Goal: Task Accomplishment & Management: Use online tool/utility

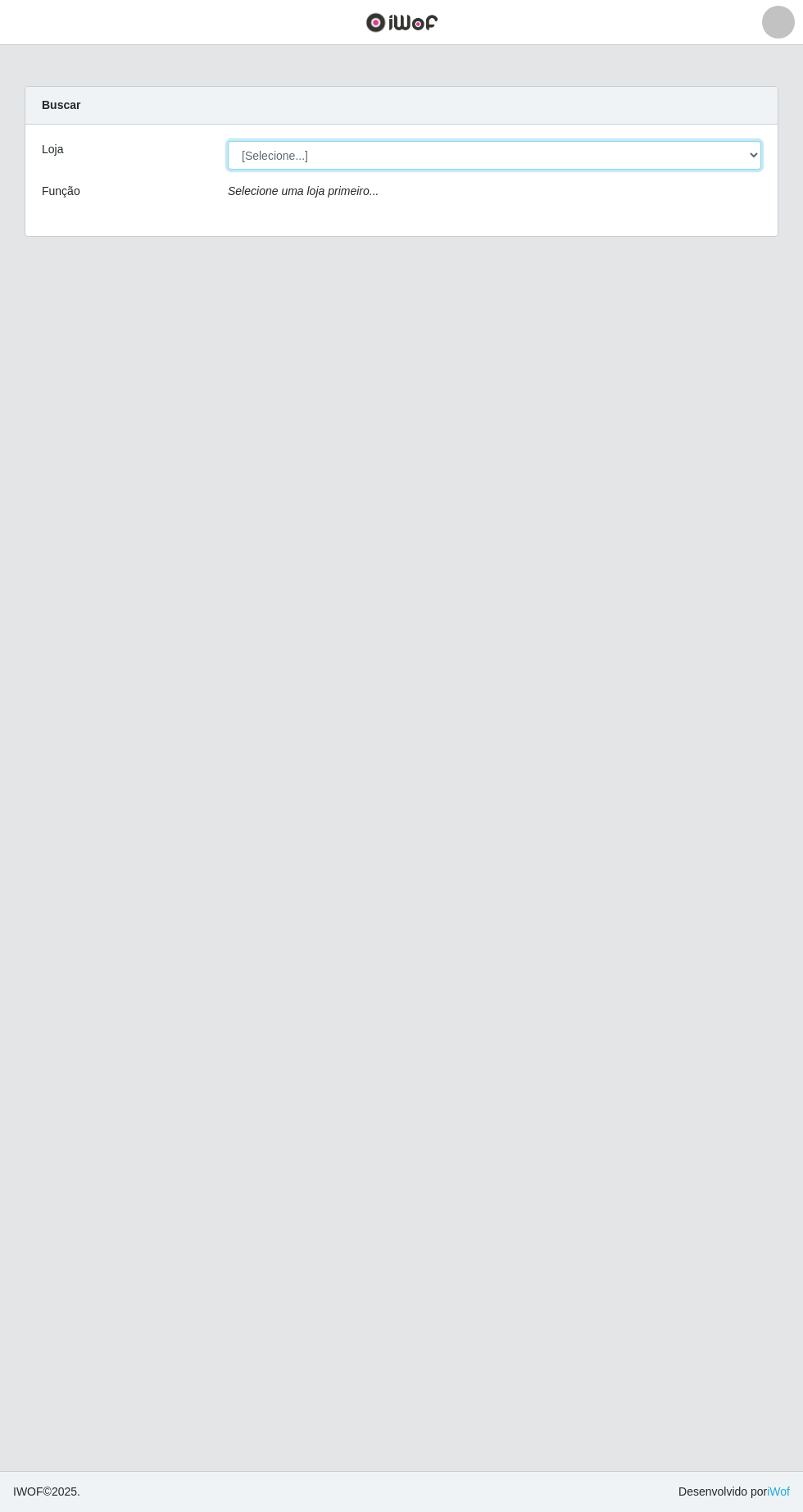
click at [746, 156] on select "[Selecione...] SuperFácil Atacado - [GEOGRAPHIC_DATA]" at bounding box center [494, 155] width 533 height 29
select select "503"
click at [228, 141] on select "[Selecione...] SuperFácil Atacado - [GEOGRAPHIC_DATA]" at bounding box center [494, 155] width 533 height 29
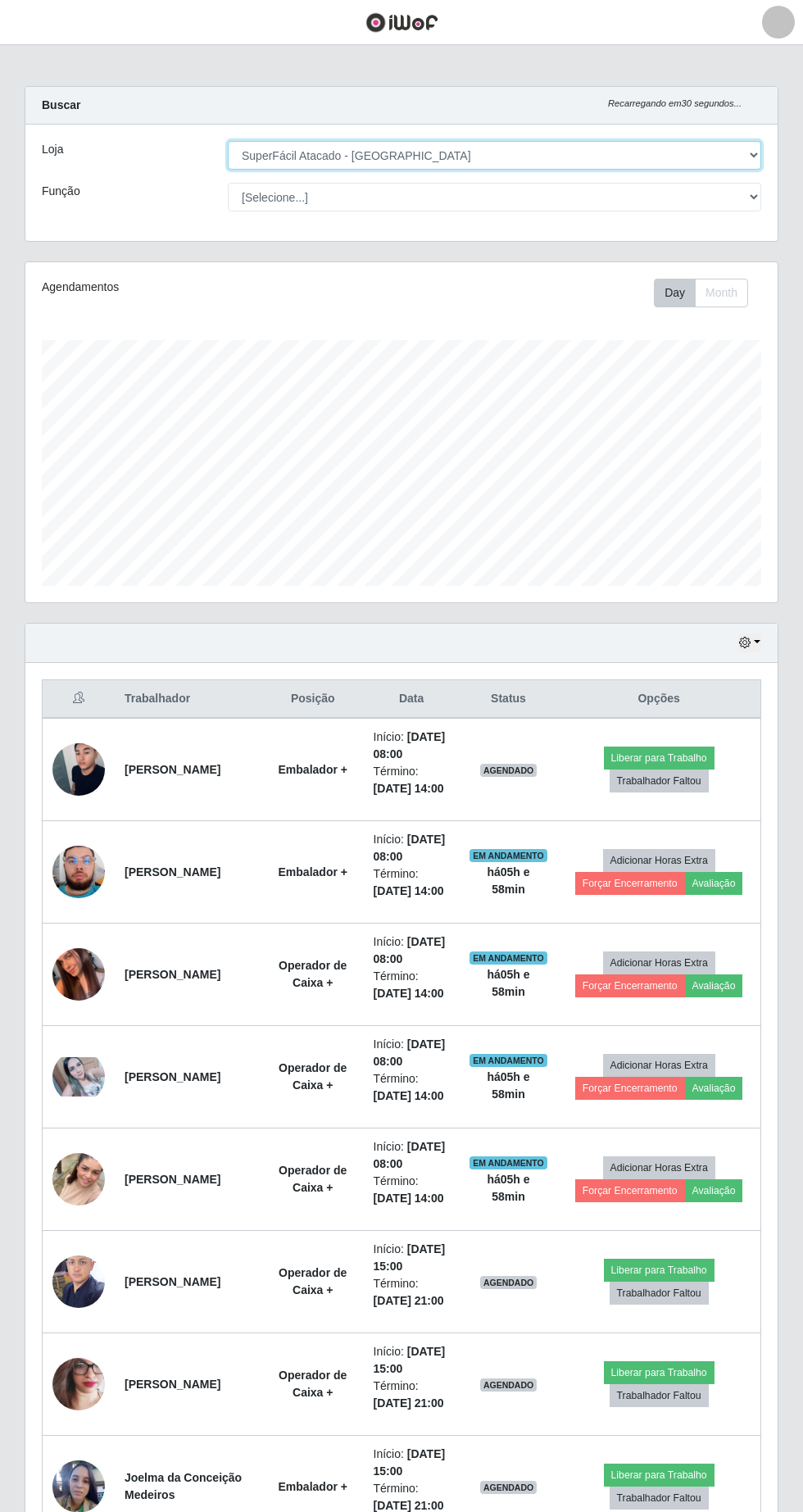
scroll to position [340, 753]
click at [669, 781] on button "Trabalhador Faltou" at bounding box center [659, 780] width 99 height 23
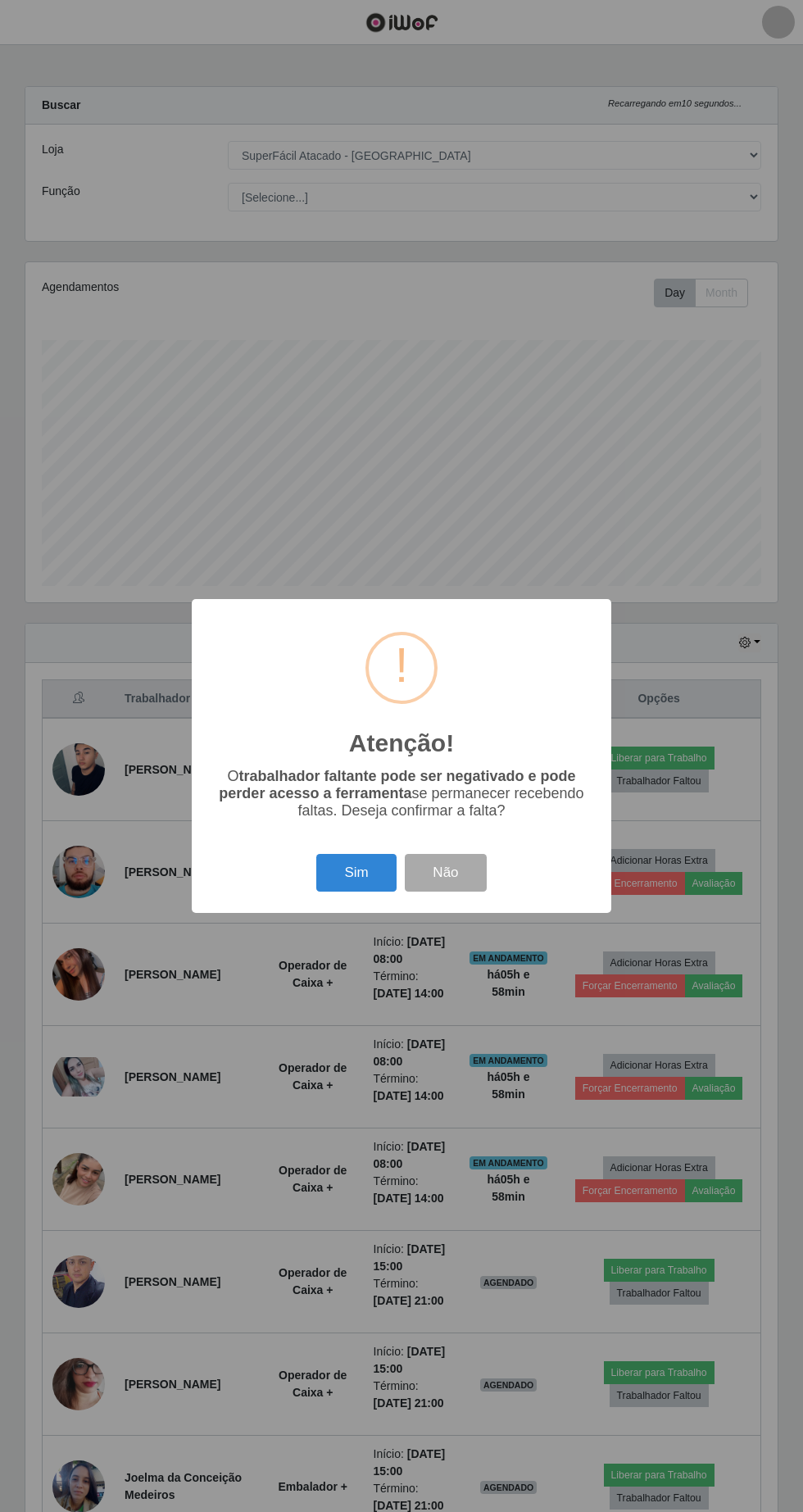
click at [357, 876] on button "Sim" at bounding box center [356, 874] width 80 height 39
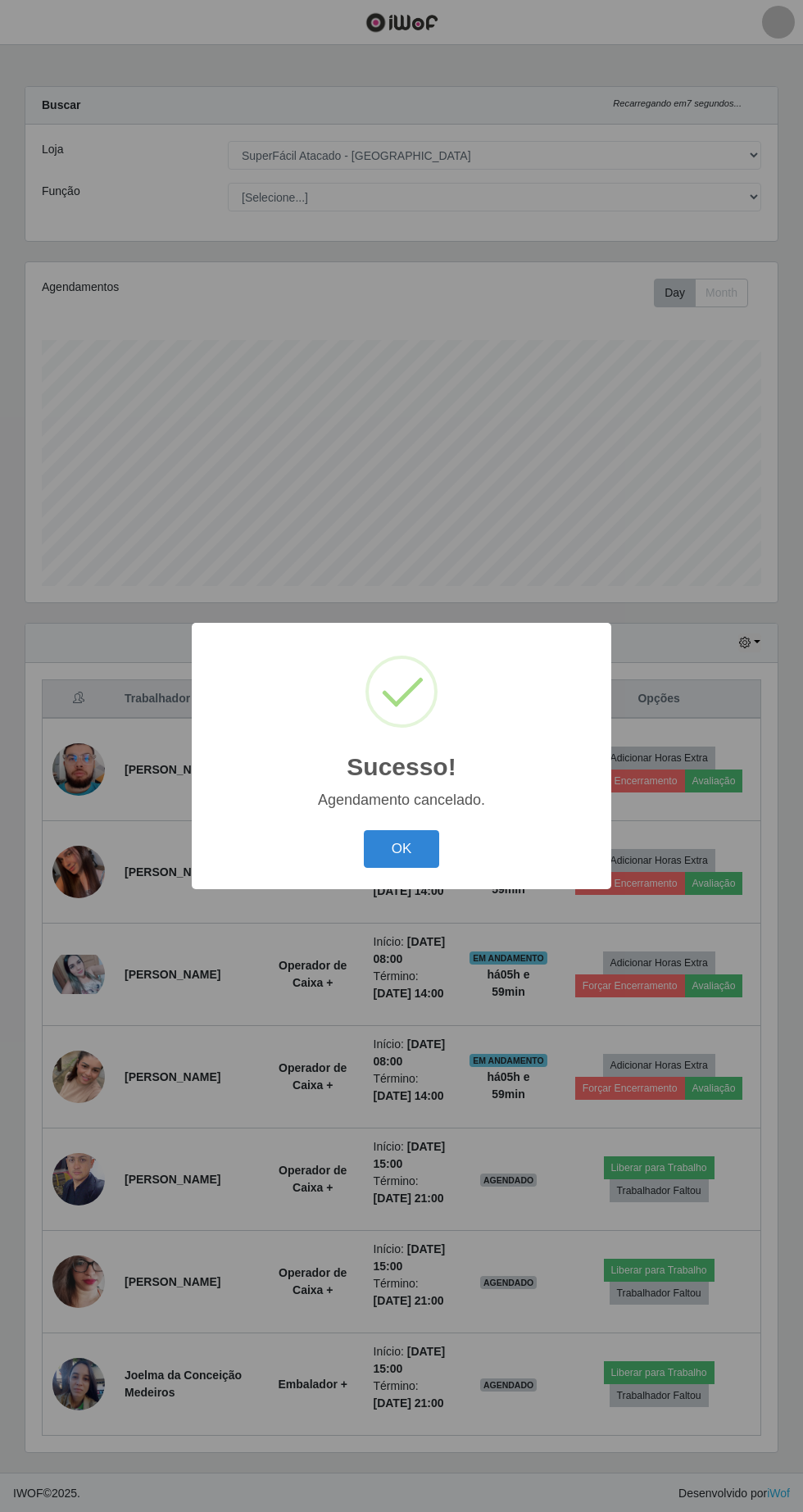
click at [410, 853] on button "OK" at bounding box center [402, 849] width 76 height 39
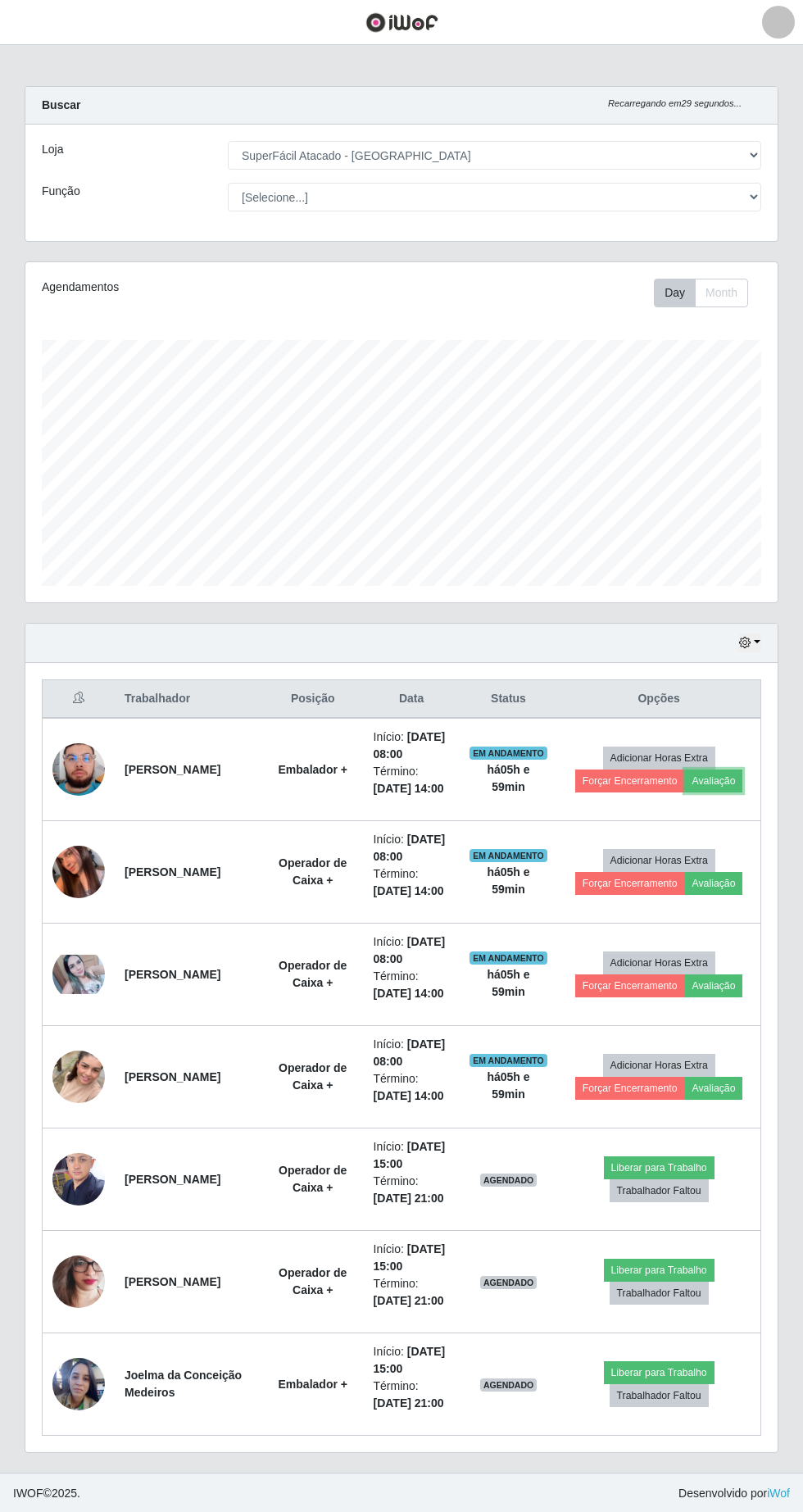
click at [722, 771] on button "Avaliação" at bounding box center [714, 780] width 58 height 23
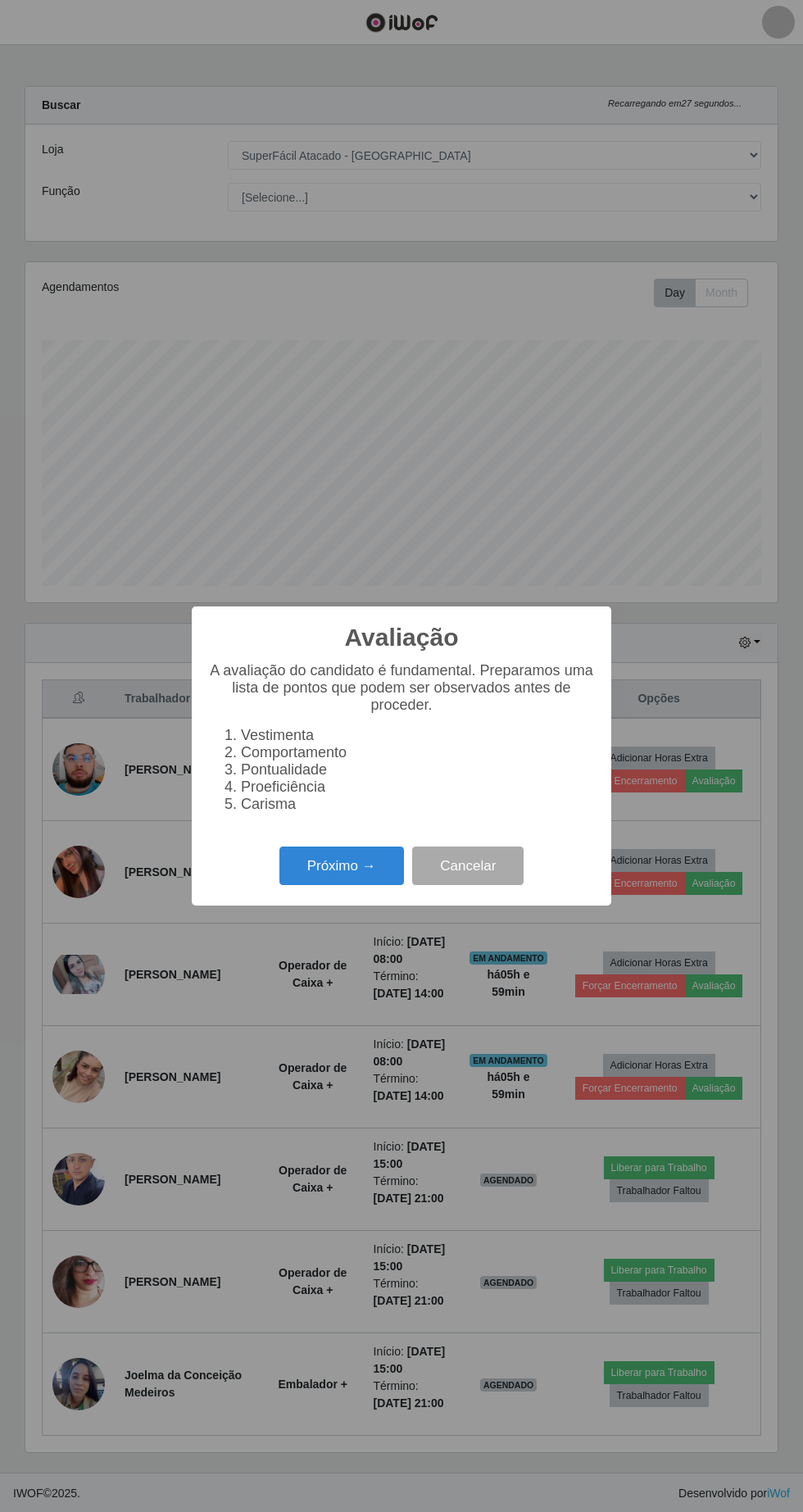
click at [340, 862] on button "Próximo →" at bounding box center [342, 866] width 124 height 39
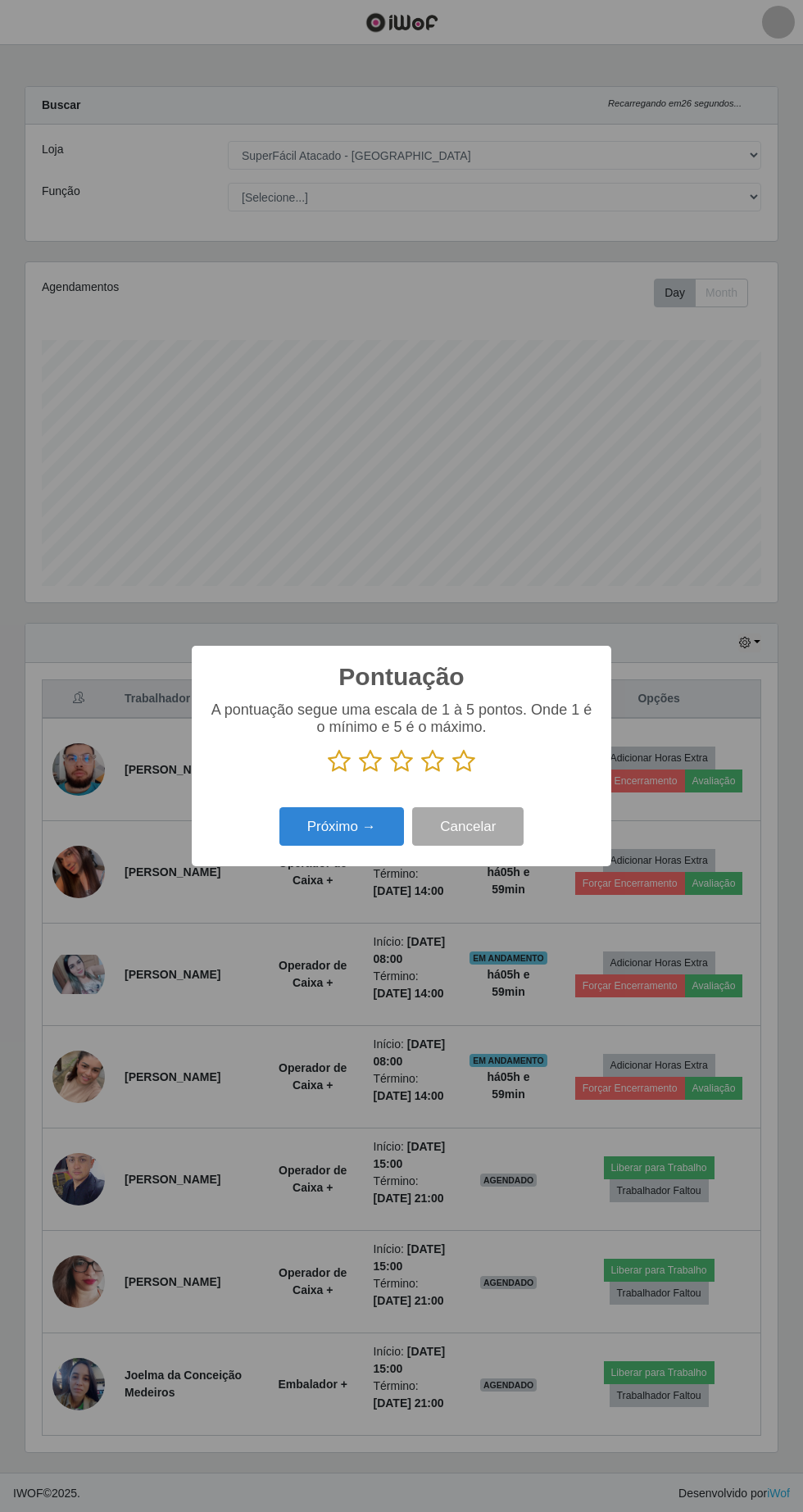
click at [442, 767] on icon at bounding box center [432, 761] width 23 height 24
click at [421, 774] on input "radio" at bounding box center [421, 774] width 0 height 0
click at [353, 826] on button "Próximo →" at bounding box center [342, 827] width 124 height 39
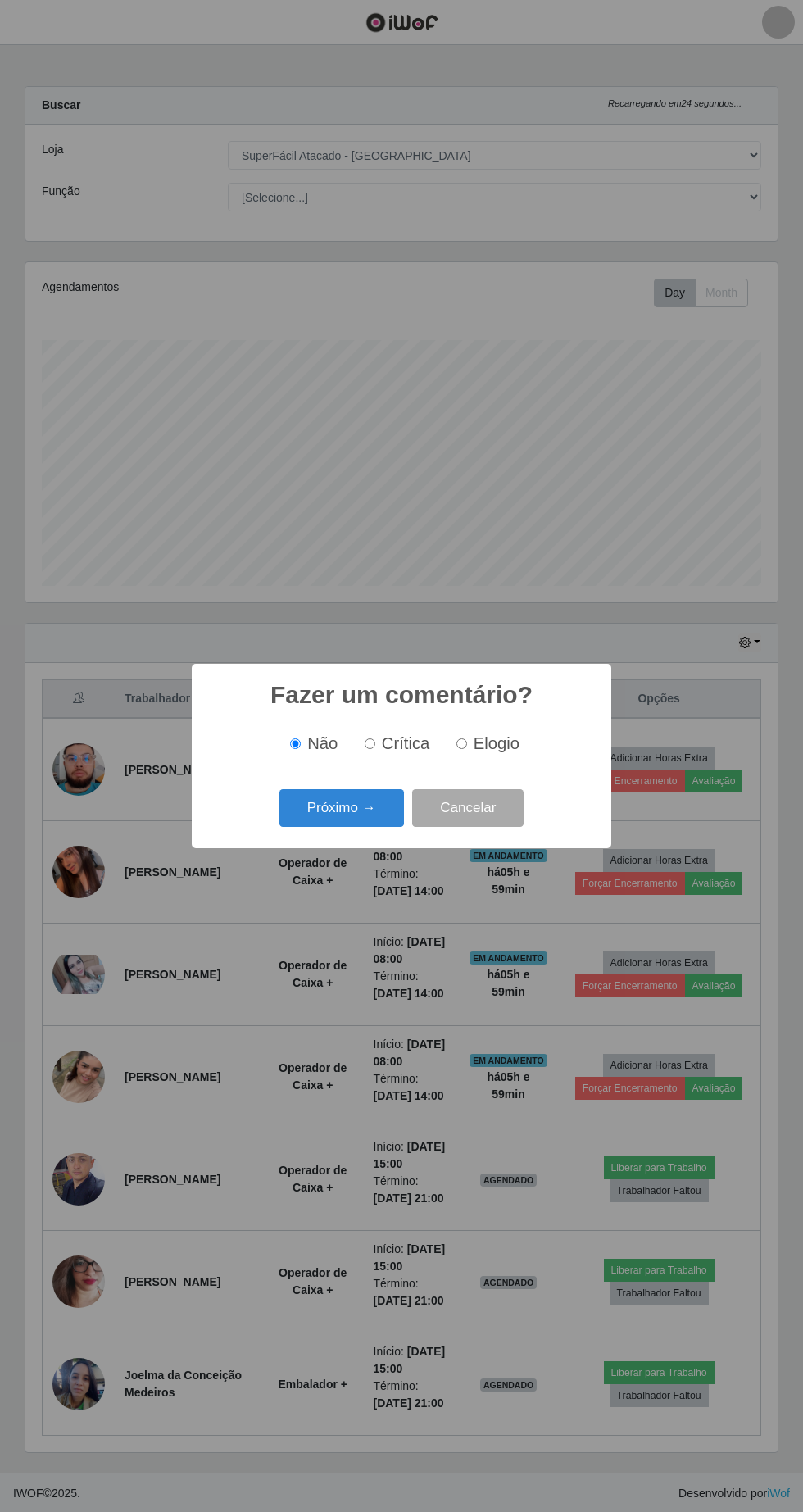
click at [365, 805] on button "Próximo →" at bounding box center [342, 808] width 124 height 39
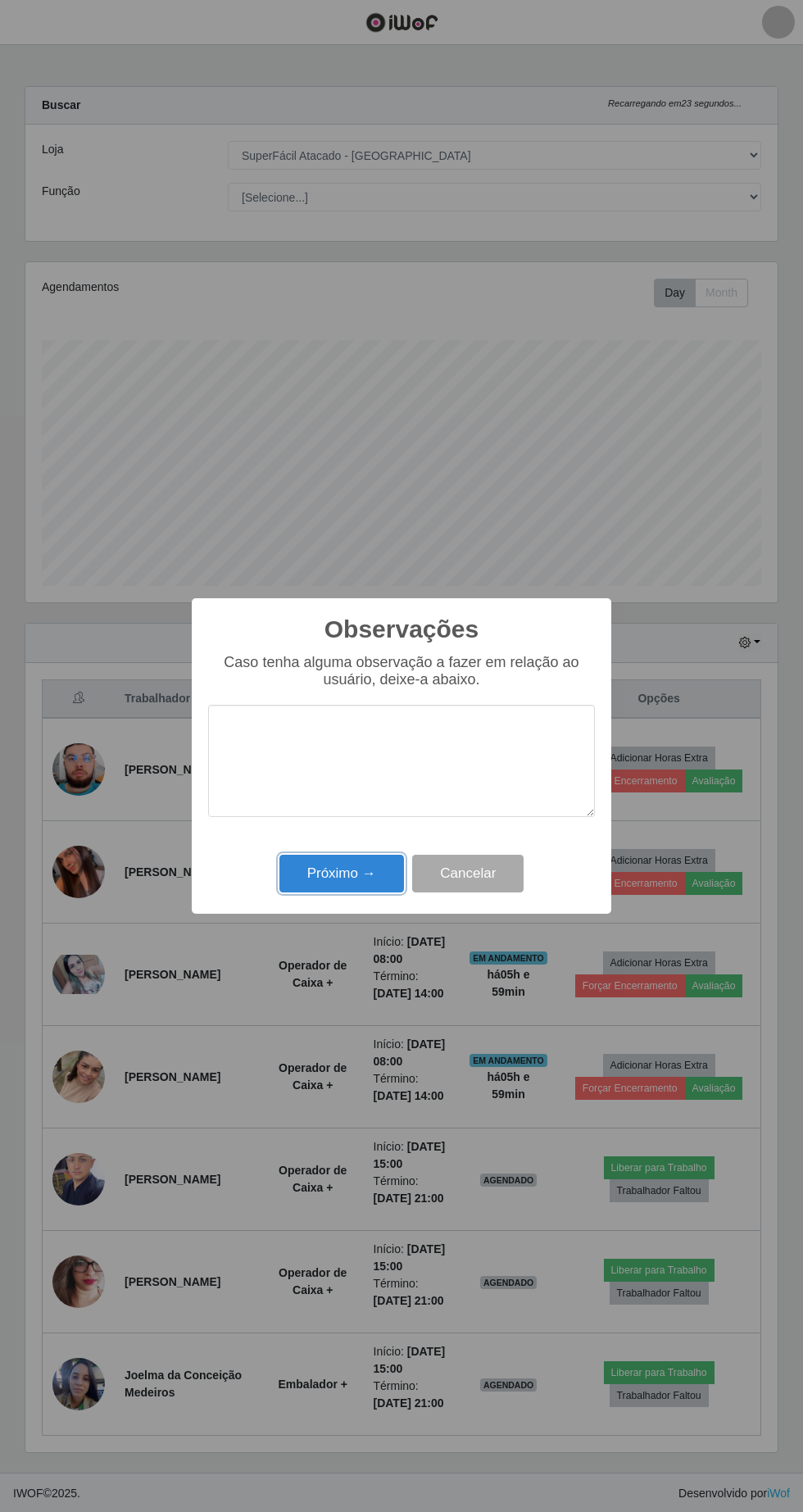
click at [366, 866] on button "Próximo →" at bounding box center [342, 874] width 124 height 39
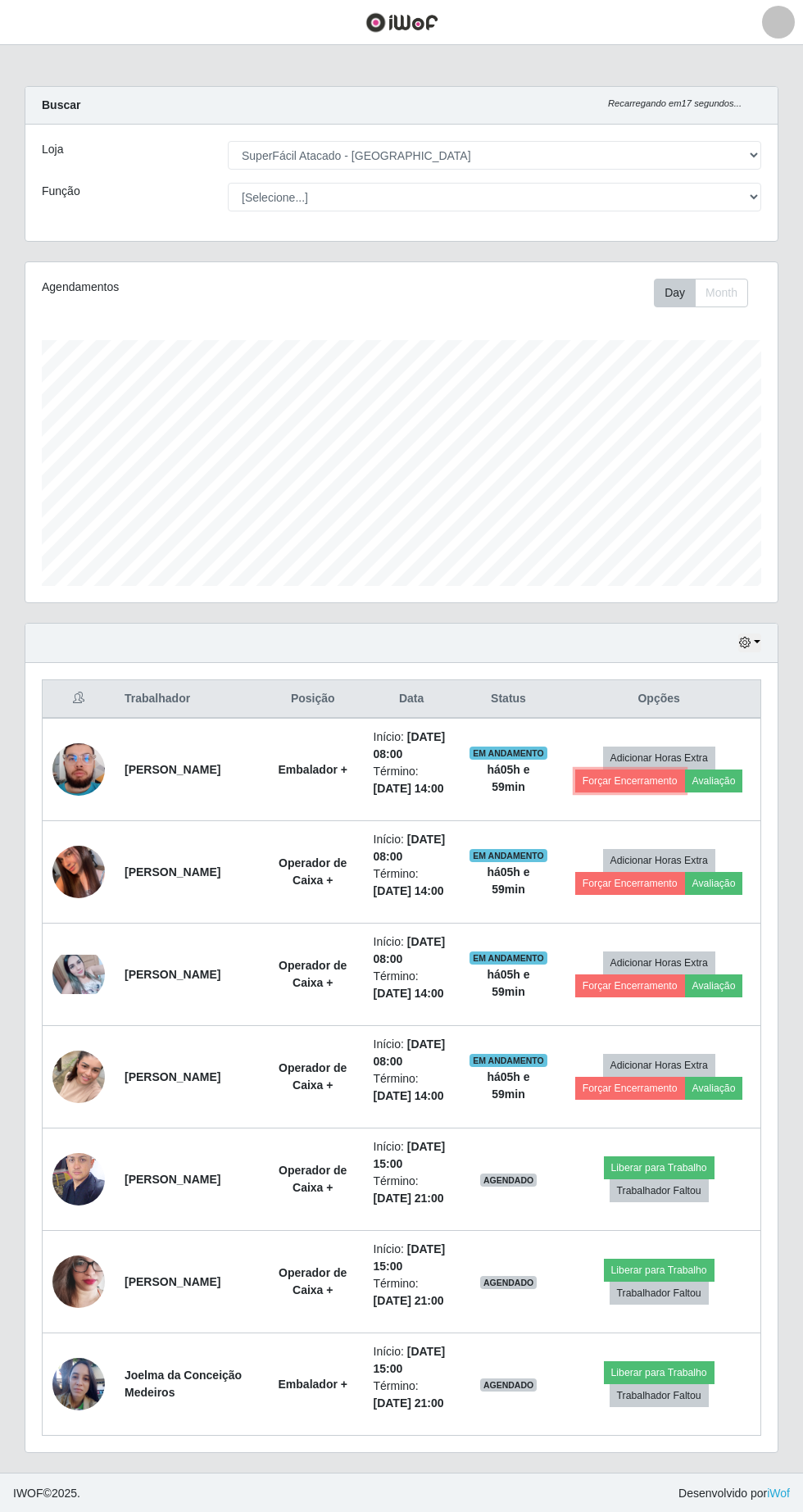
click at [628, 788] on button "Forçar Encerramento" at bounding box center [630, 780] width 110 height 23
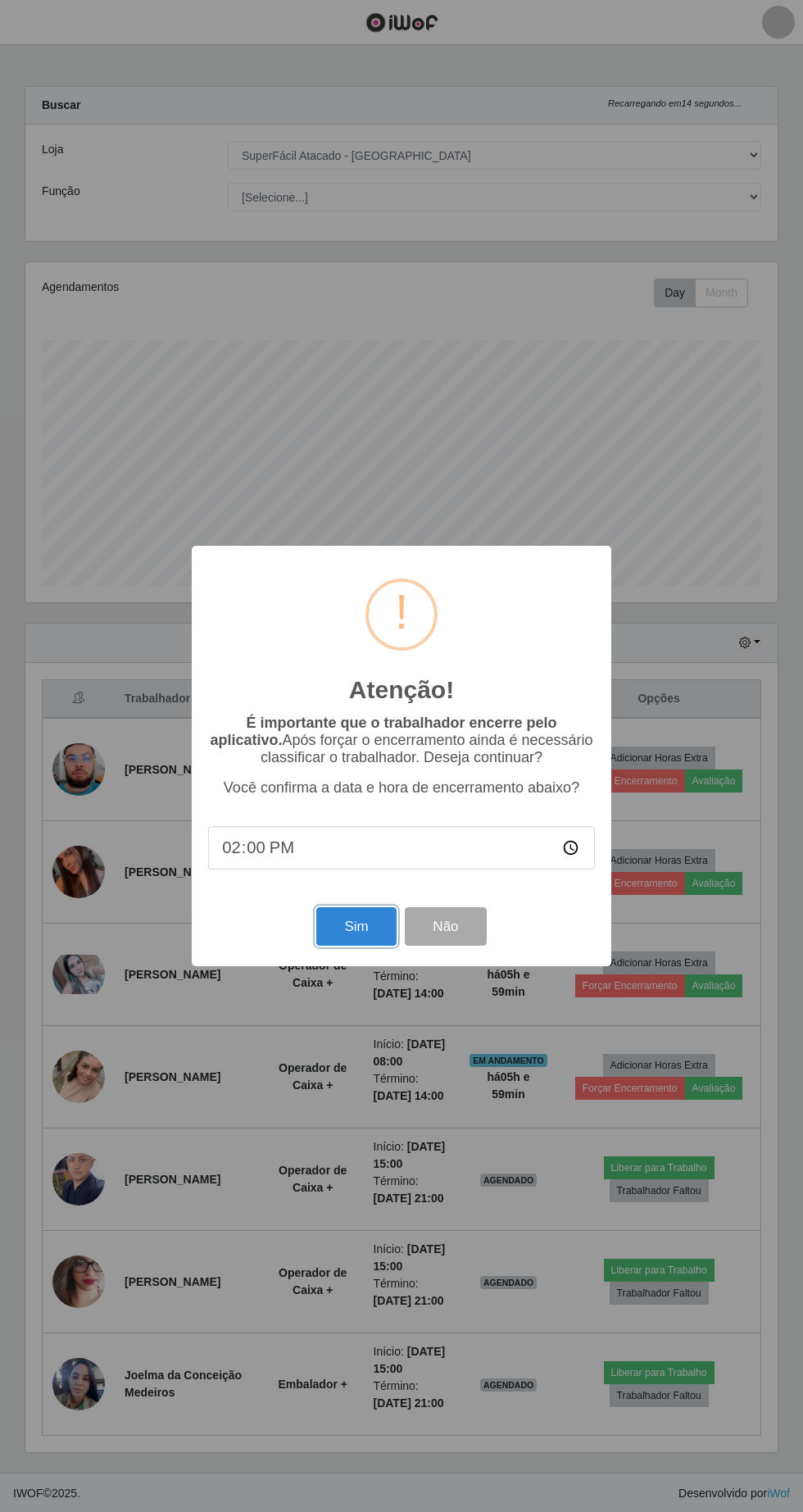
click at [352, 934] on button "Sim" at bounding box center [356, 927] width 80 height 39
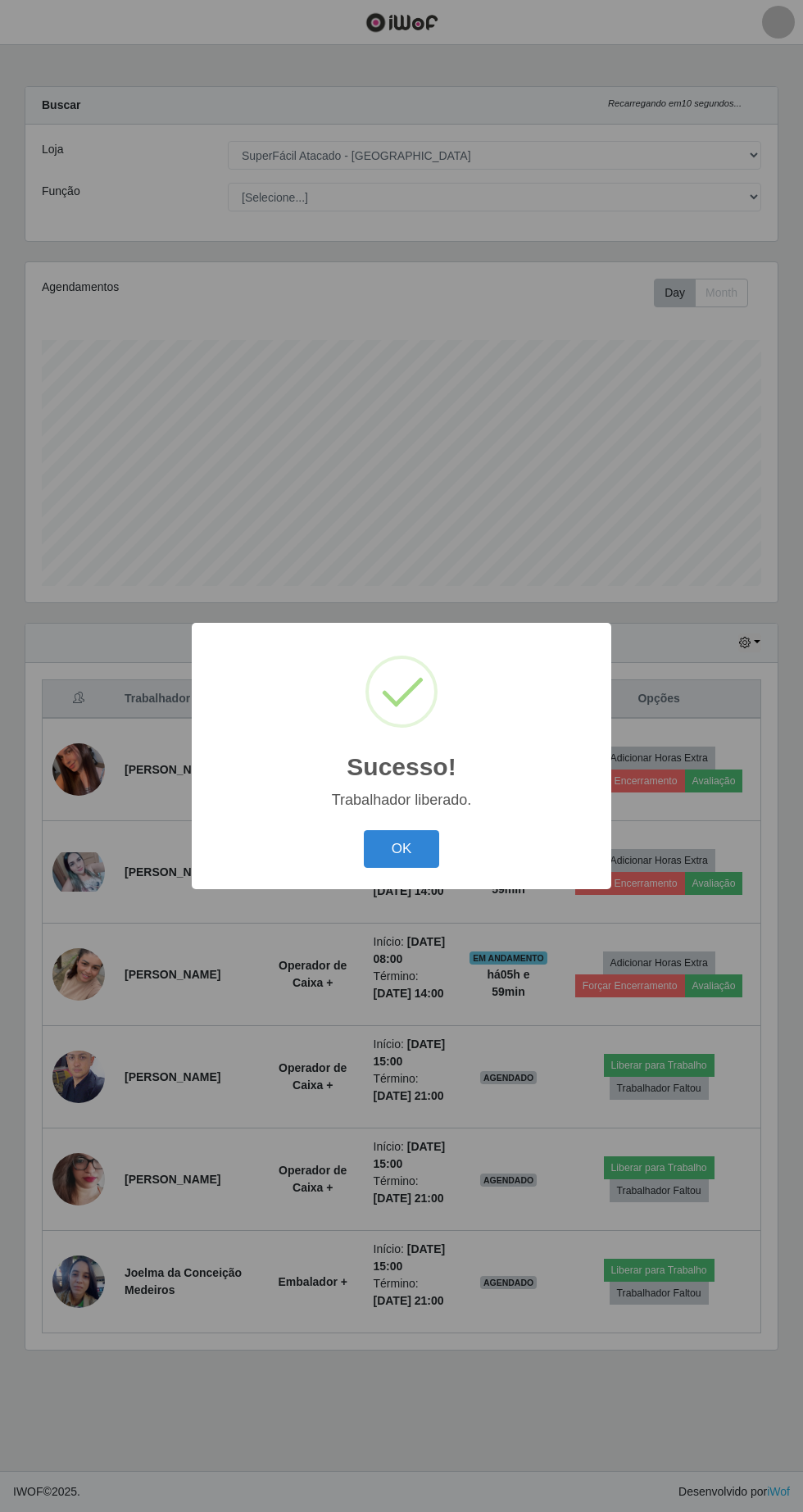
click at [404, 844] on button "OK" at bounding box center [402, 849] width 76 height 39
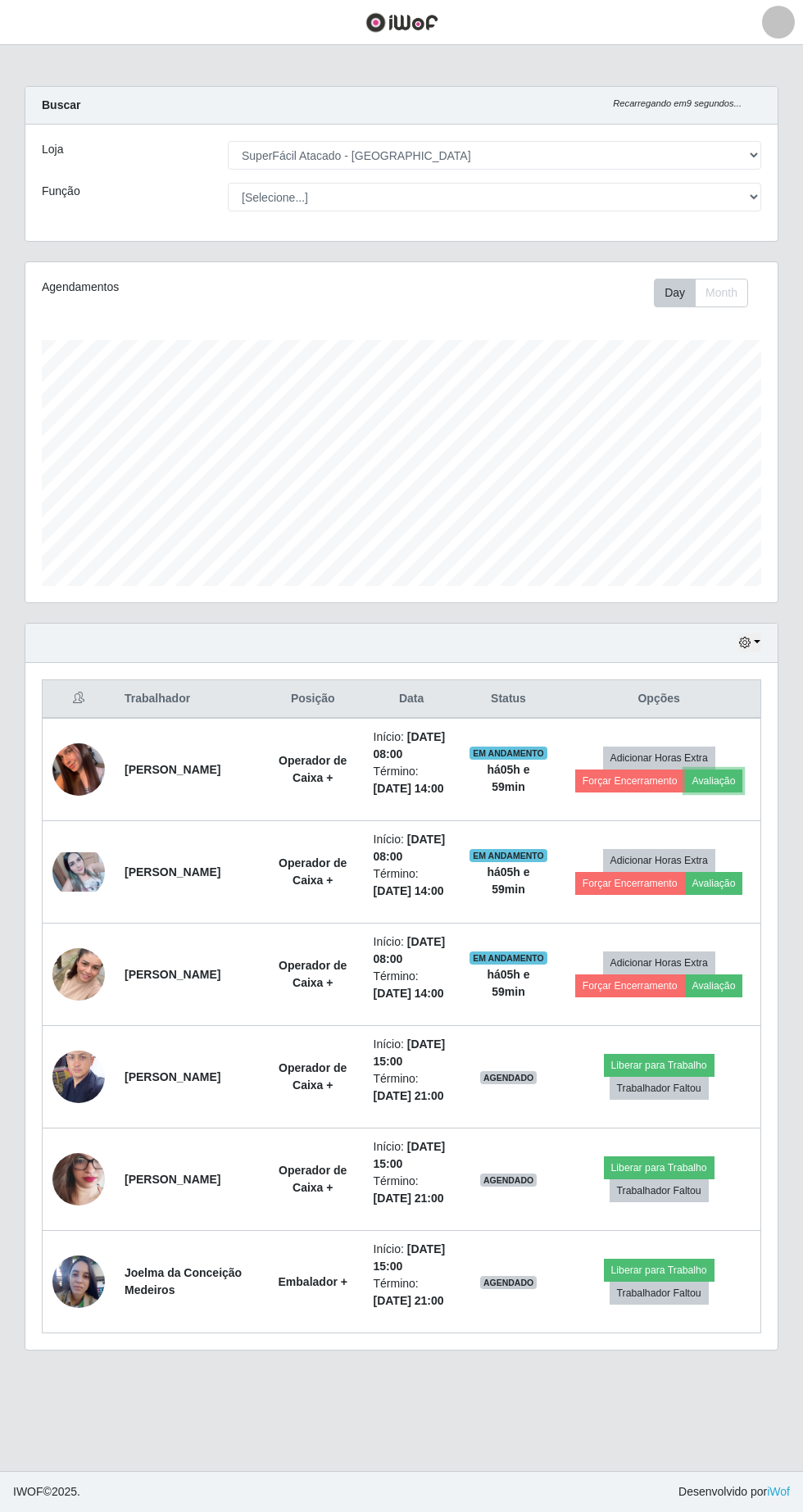
click at [730, 781] on button "Avaliação" at bounding box center [714, 780] width 58 height 23
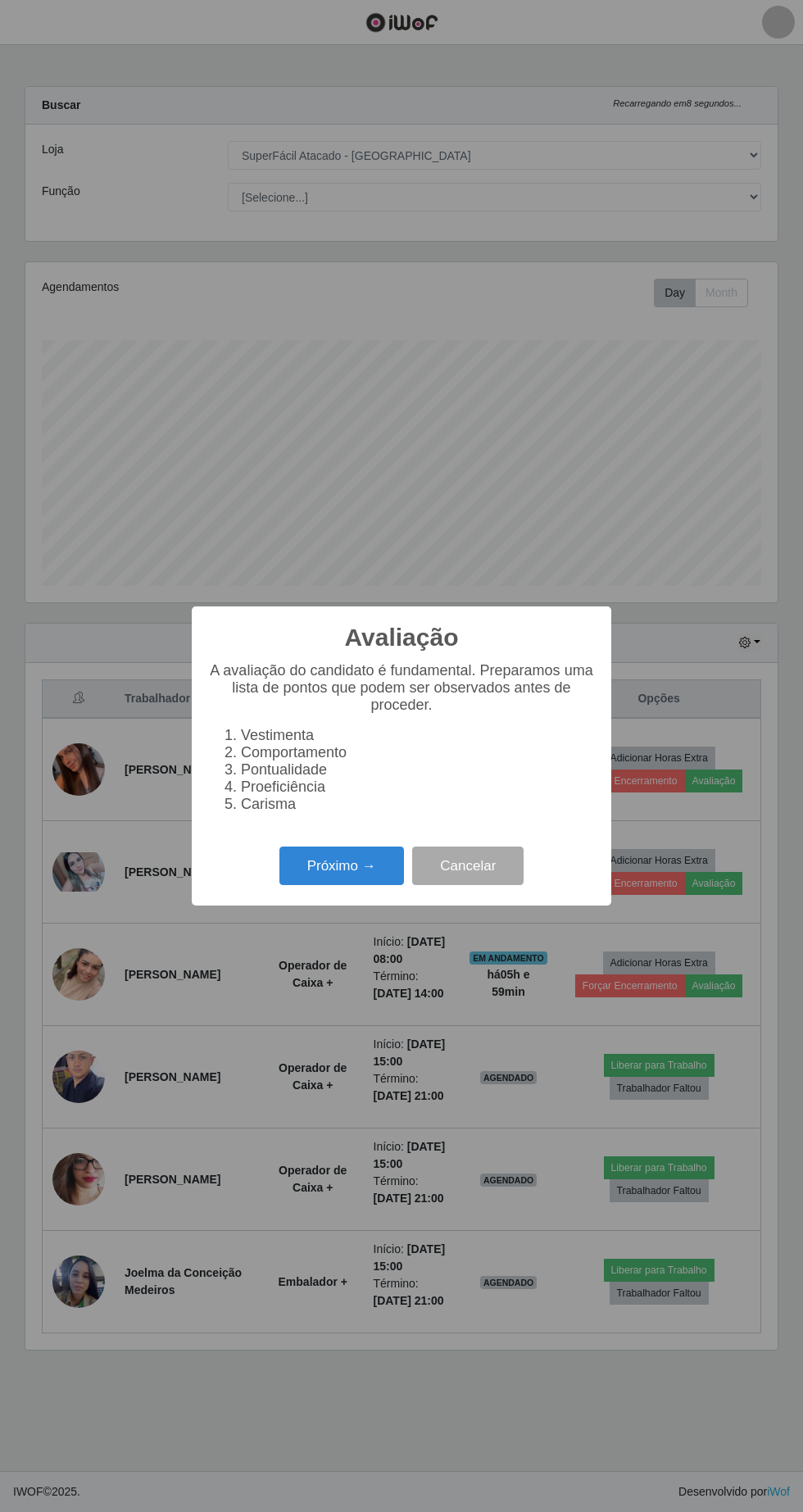
click at [359, 862] on button "Próximo →" at bounding box center [342, 866] width 124 height 39
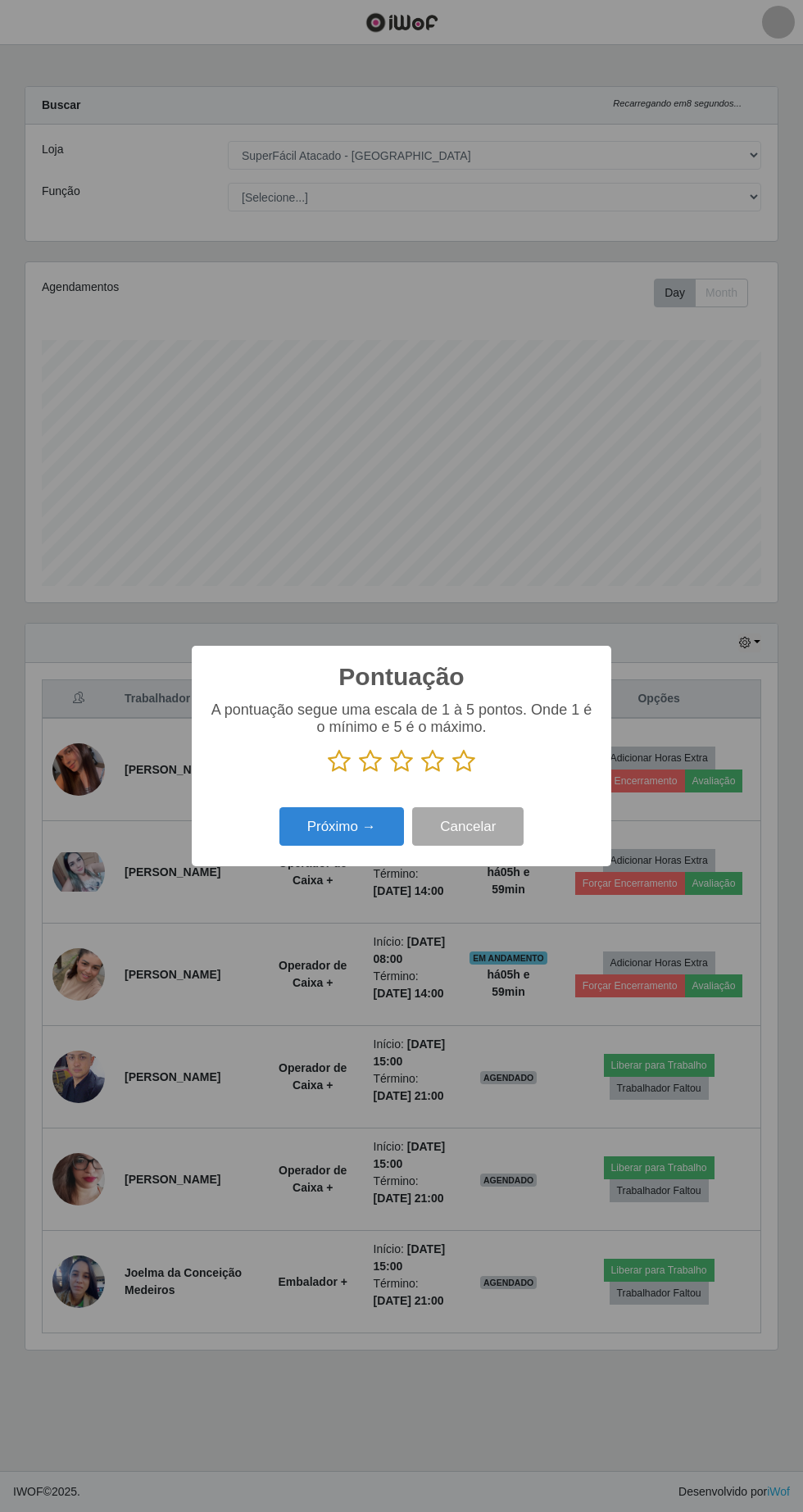
click at [432, 765] on icon at bounding box center [432, 761] width 23 height 24
click at [421, 774] on input "radio" at bounding box center [421, 774] width 0 height 0
click at [356, 832] on button "Próximo →" at bounding box center [342, 827] width 124 height 39
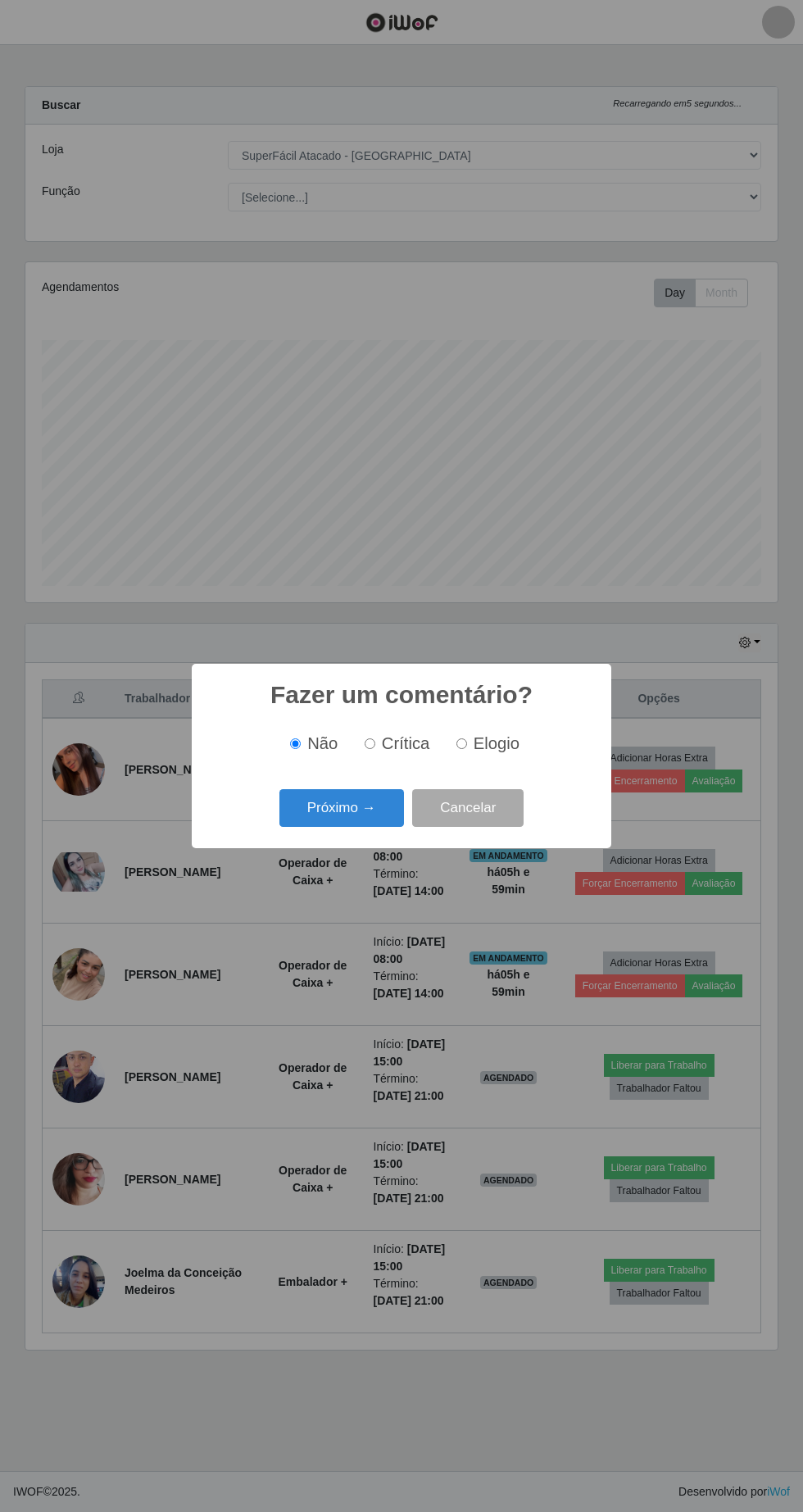
click at [360, 808] on button "Próximo →" at bounding box center [342, 808] width 124 height 39
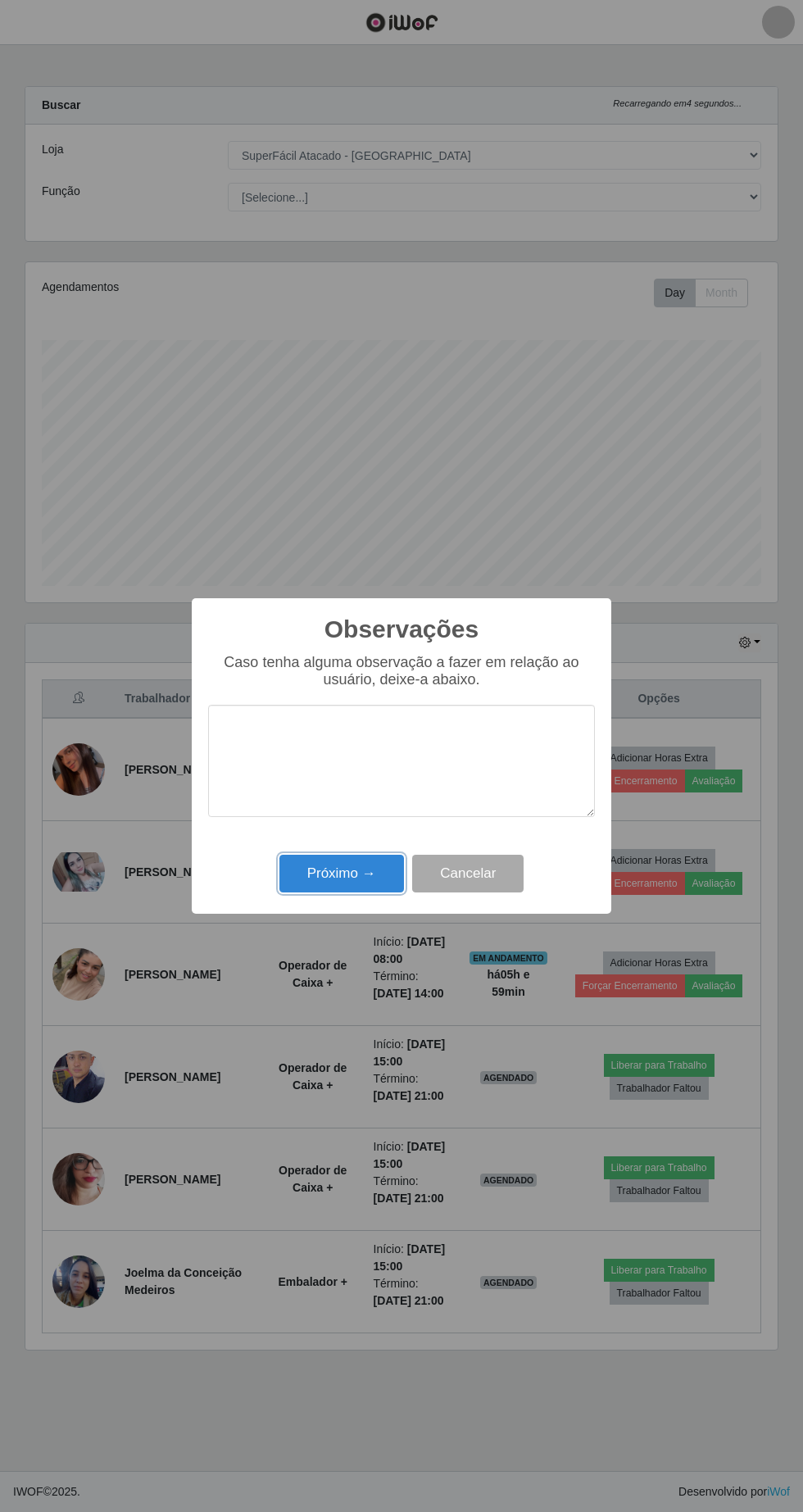
click at [354, 874] on button "Próximo →" at bounding box center [342, 874] width 124 height 39
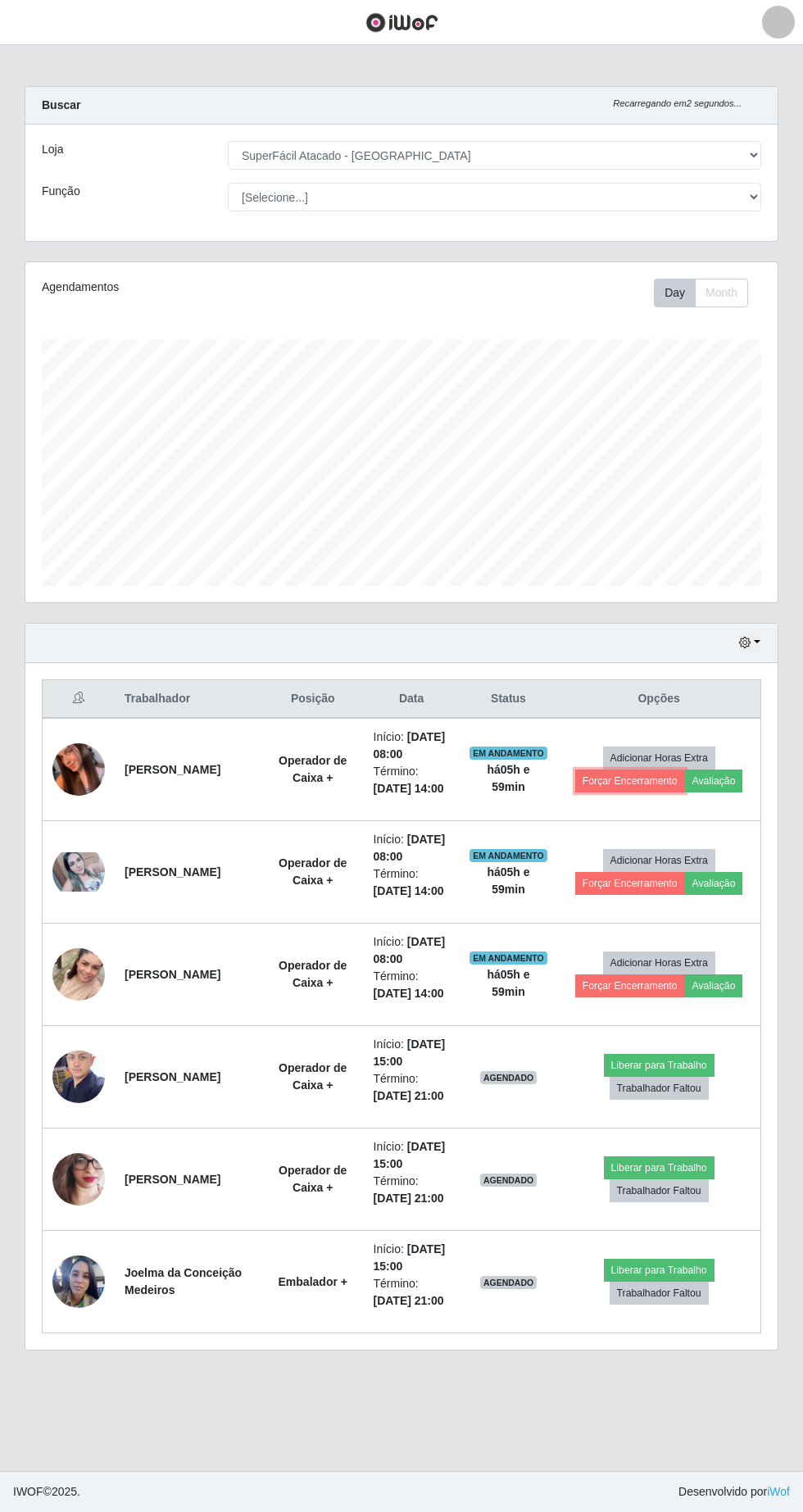
click at [619, 784] on button "Forçar Encerramento" at bounding box center [630, 780] width 110 height 23
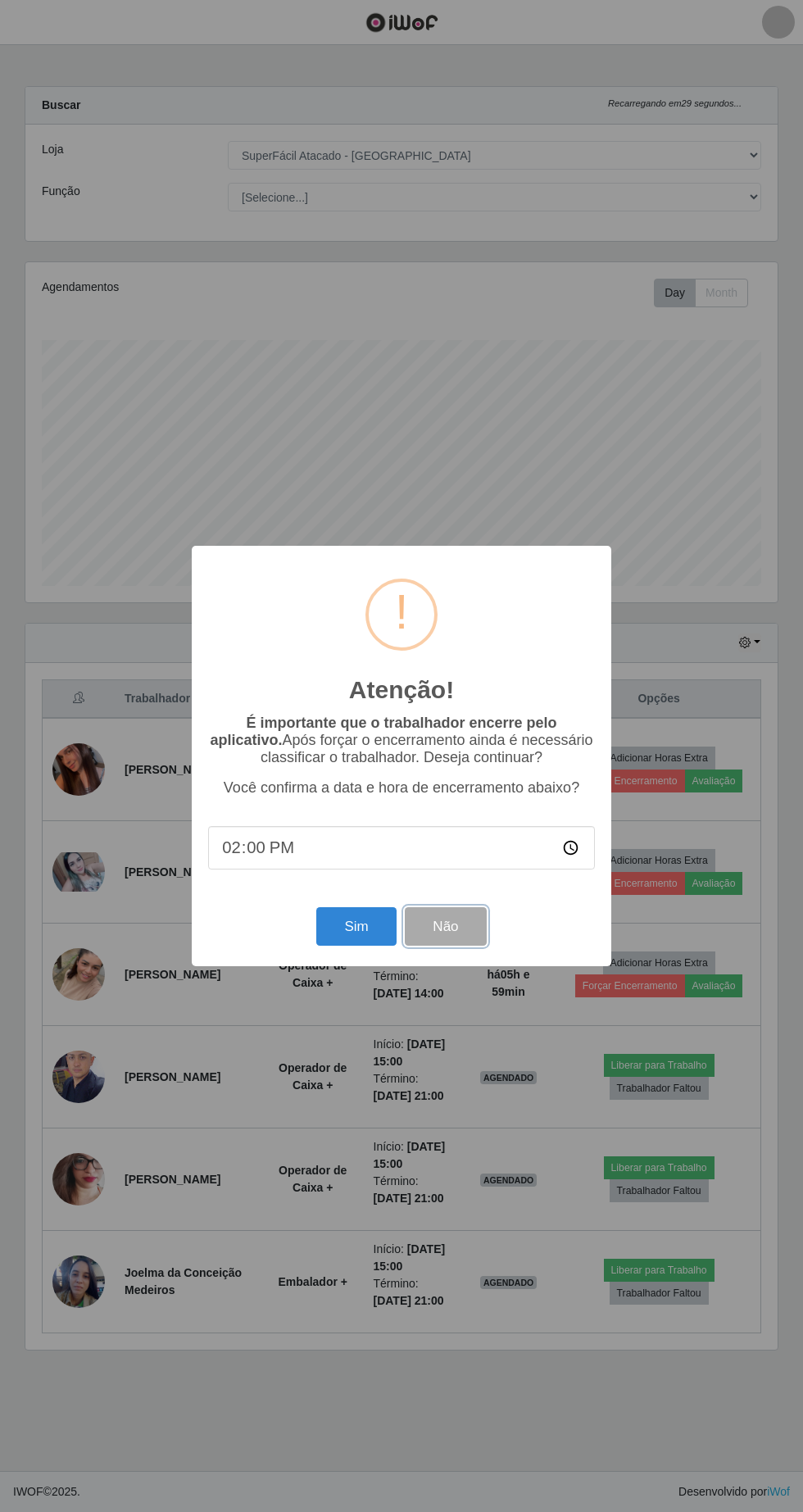
click at [466, 924] on button "Não" at bounding box center [445, 927] width 81 height 39
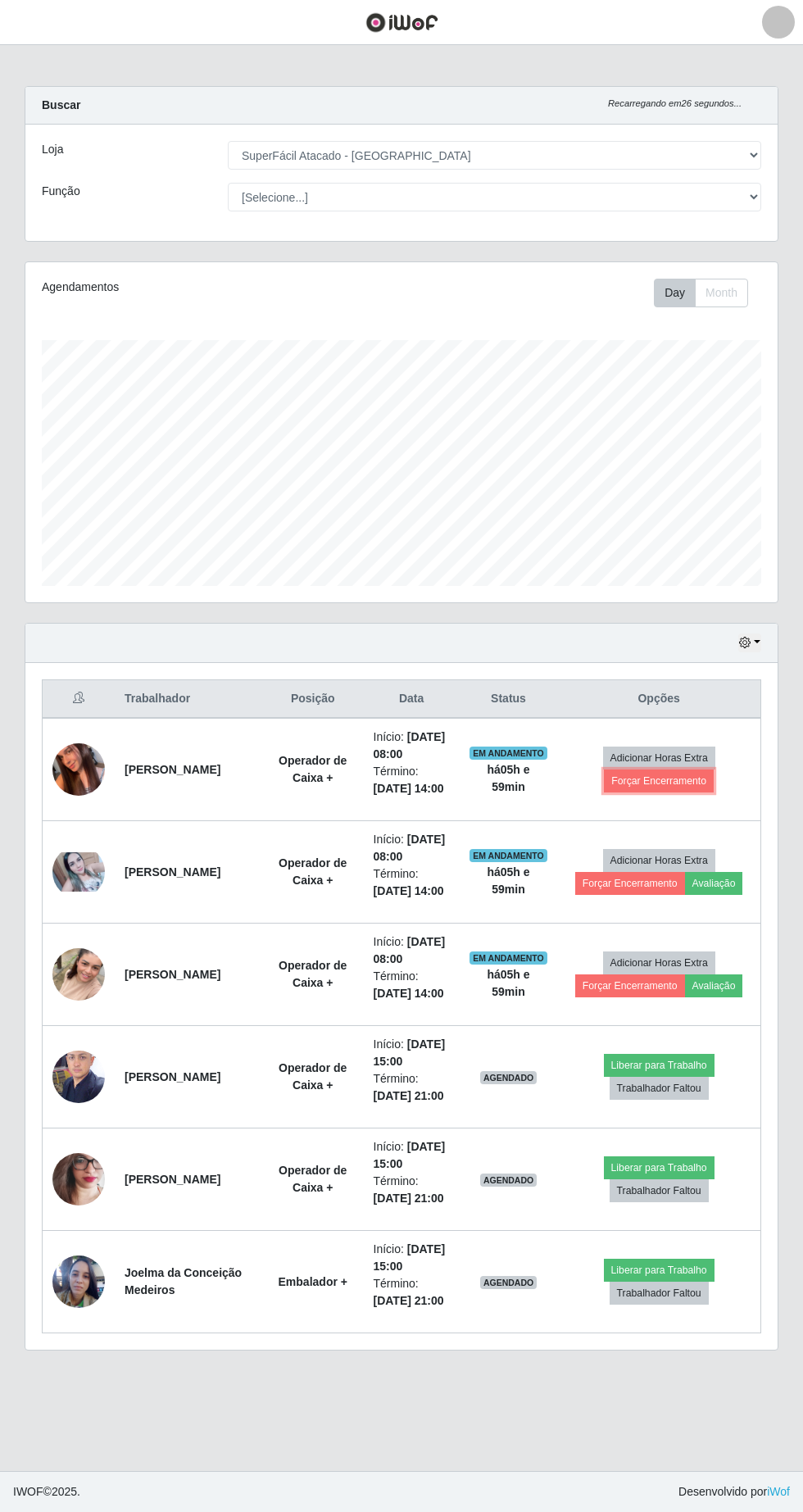
click at [678, 785] on button "Forçar Encerramento" at bounding box center [659, 780] width 110 height 23
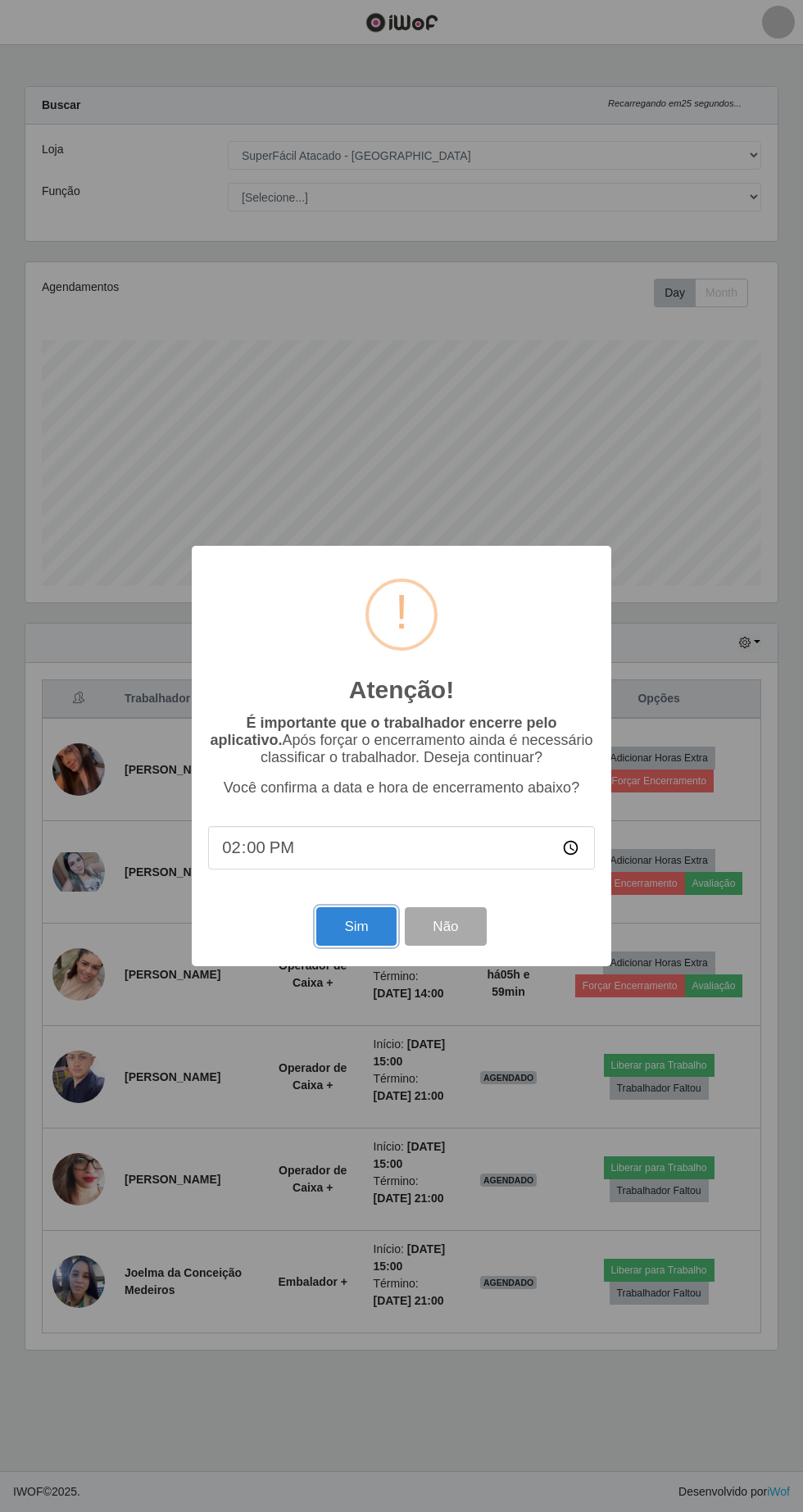
click at [365, 927] on button "Sim" at bounding box center [356, 927] width 80 height 39
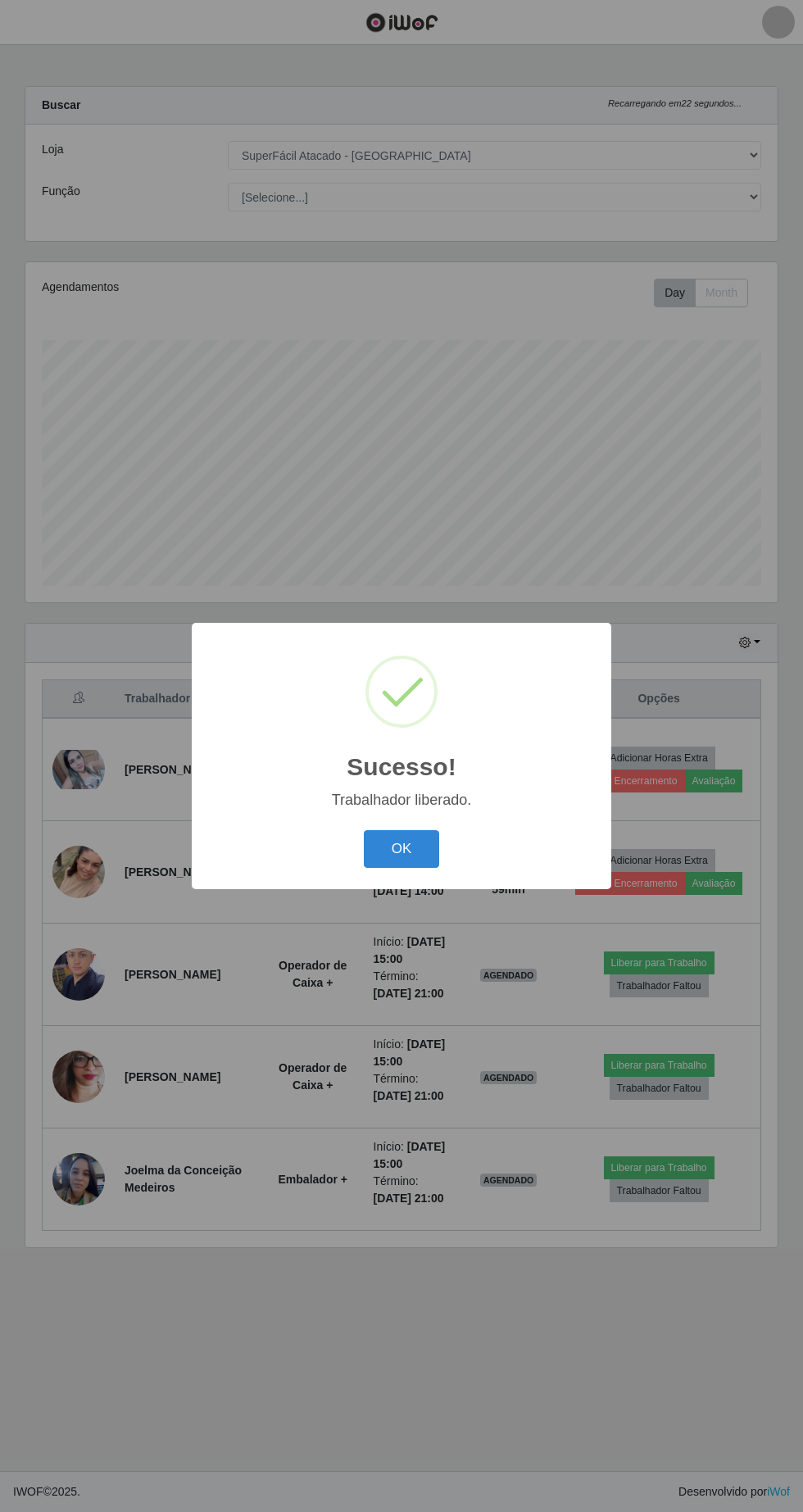
click at [411, 837] on button "OK" at bounding box center [402, 849] width 76 height 39
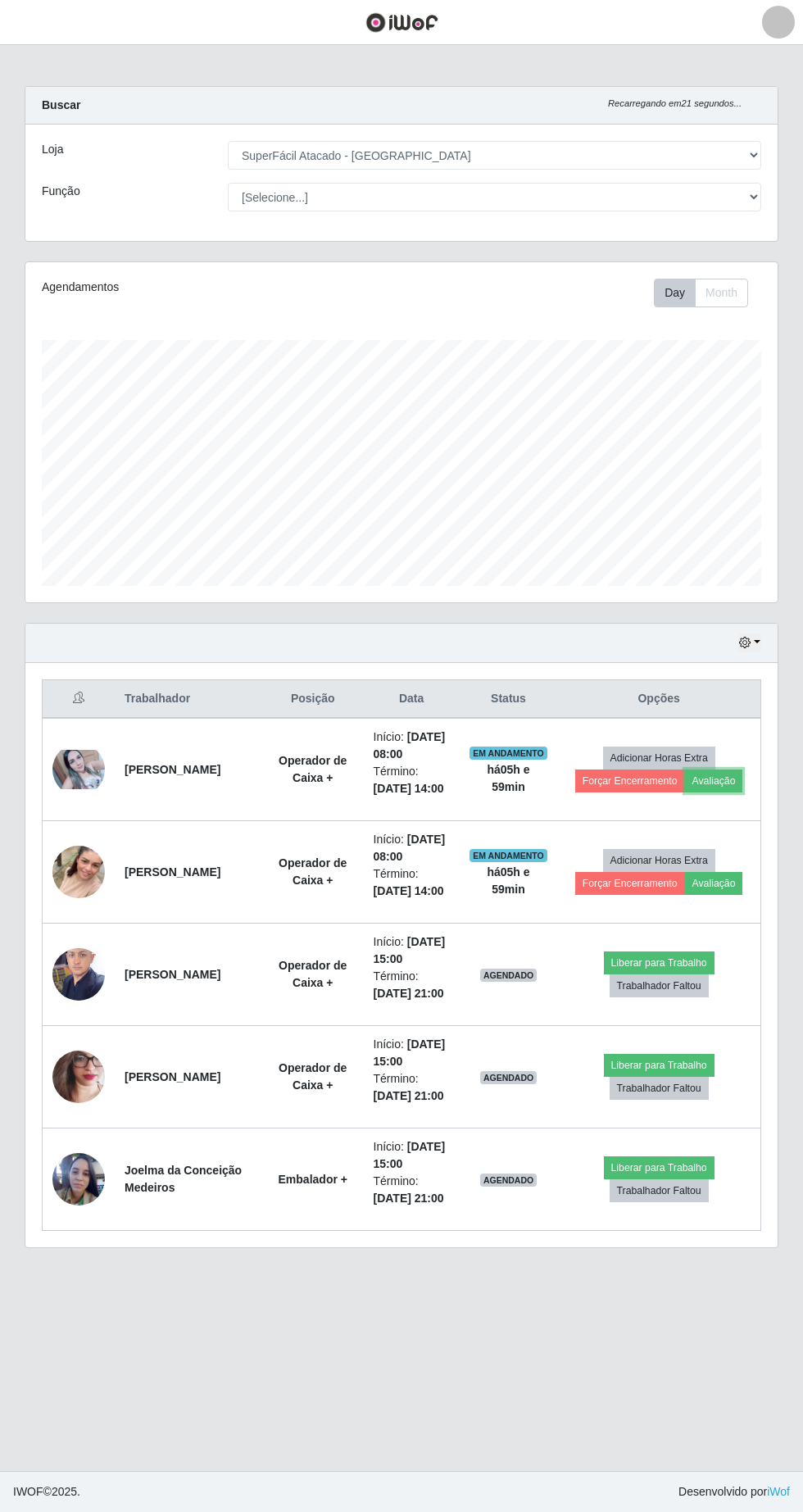
click at [730, 789] on button "Avaliação" at bounding box center [714, 780] width 58 height 23
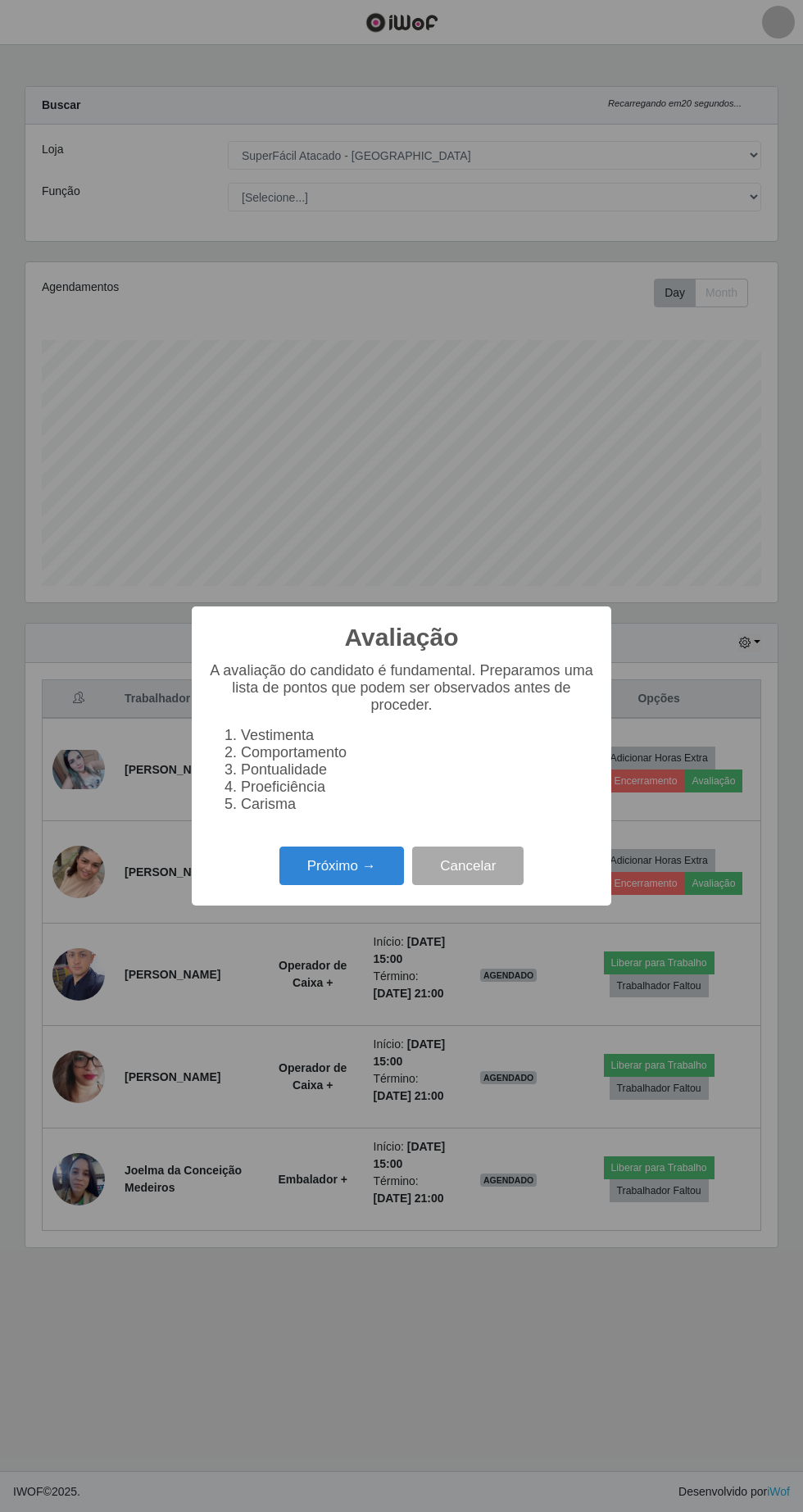
click at [353, 867] on button "Próximo →" at bounding box center [342, 866] width 124 height 39
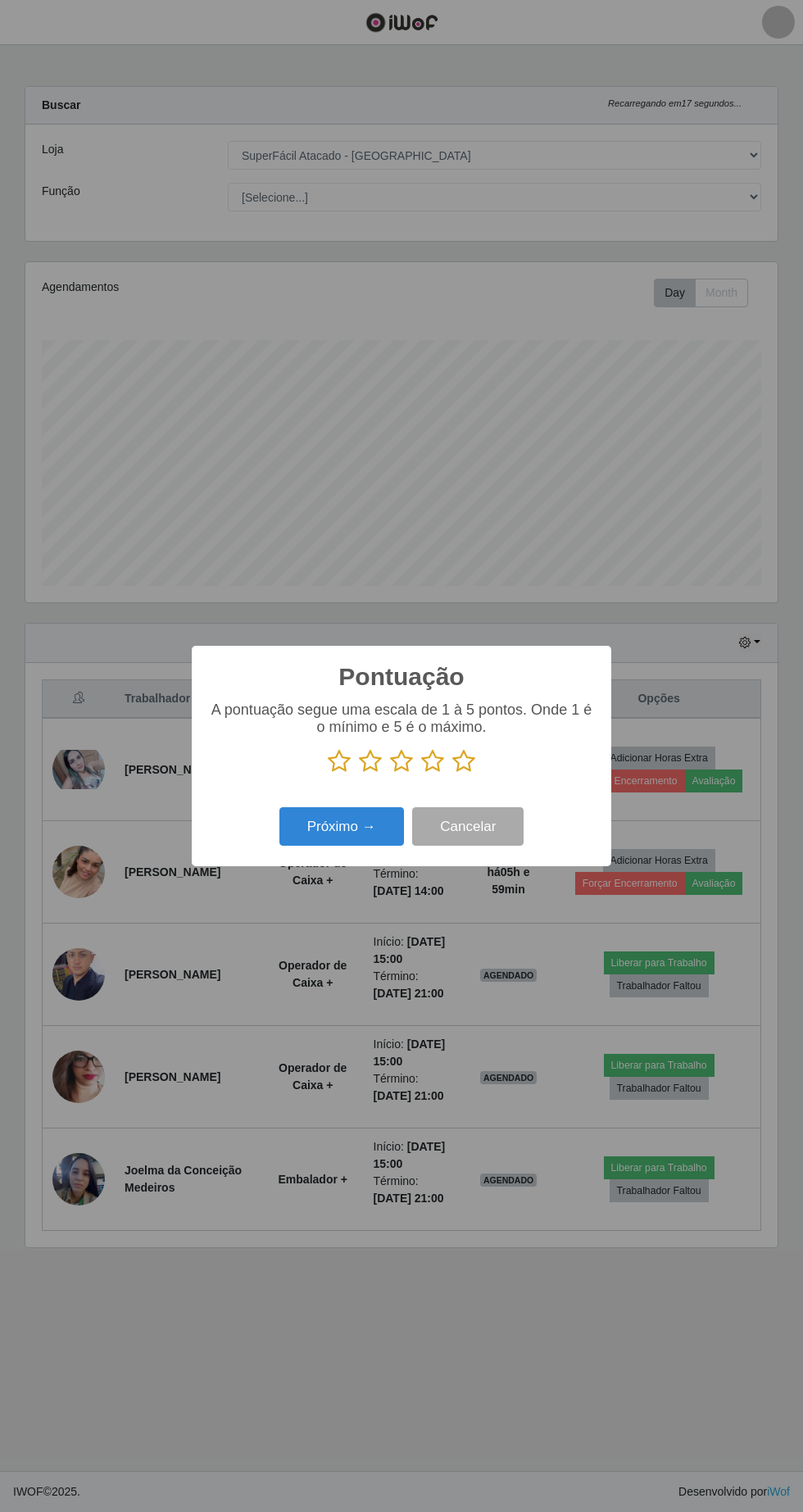
click at [434, 761] on icon at bounding box center [432, 761] width 23 height 24
click at [421, 774] on input "radio" at bounding box center [421, 774] width 0 height 0
click at [469, 761] on icon at bounding box center [464, 761] width 23 height 24
click at [453, 774] on input "radio" at bounding box center [453, 774] width 0 height 0
click at [353, 827] on button "Próximo →" at bounding box center [342, 827] width 124 height 39
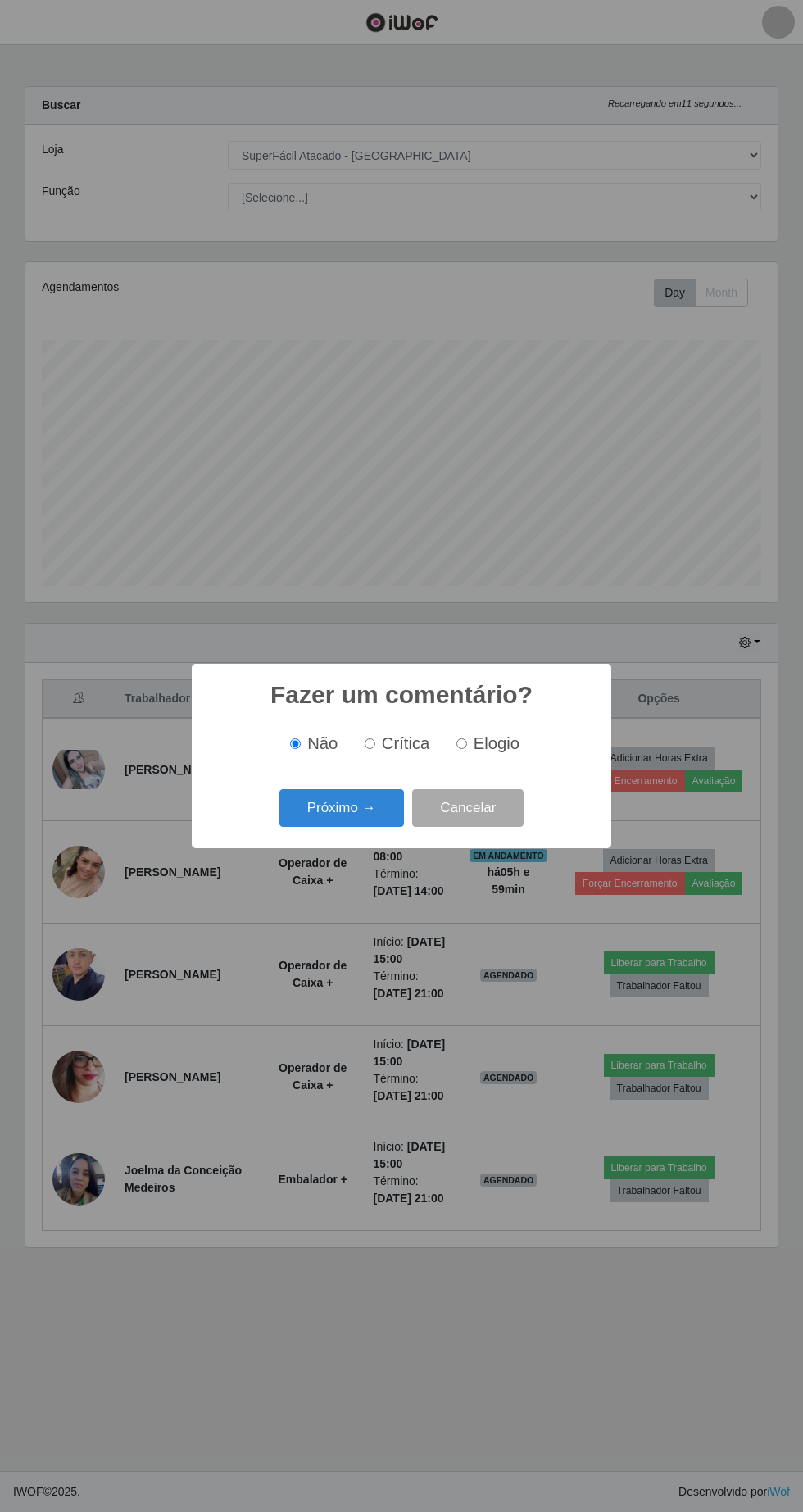
click at [372, 816] on button "Próximo →" at bounding box center [342, 808] width 124 height 39
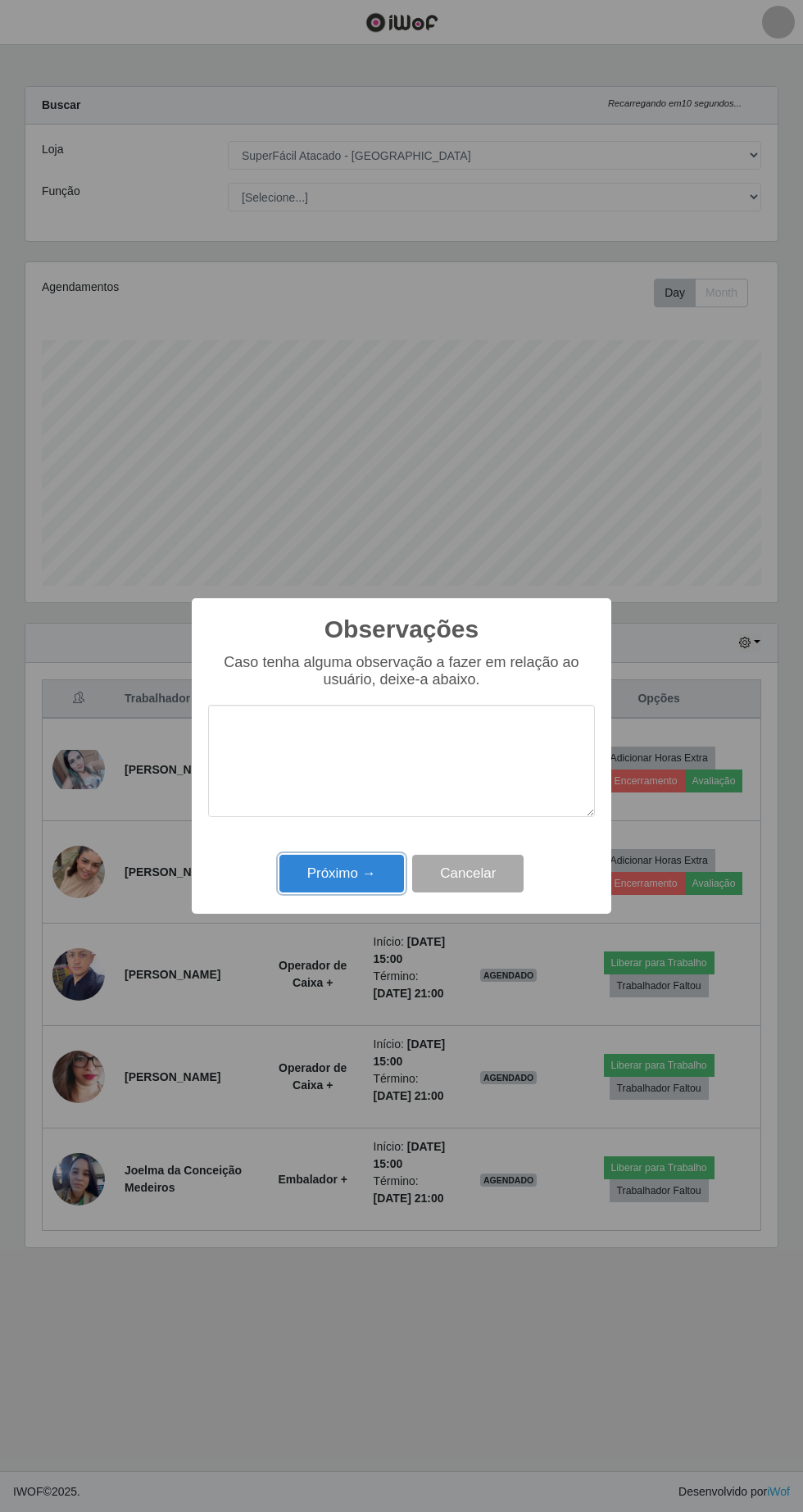
click at [367, 879] on button "Próximo →" at bounding box center [342, 874] width 124 height 39
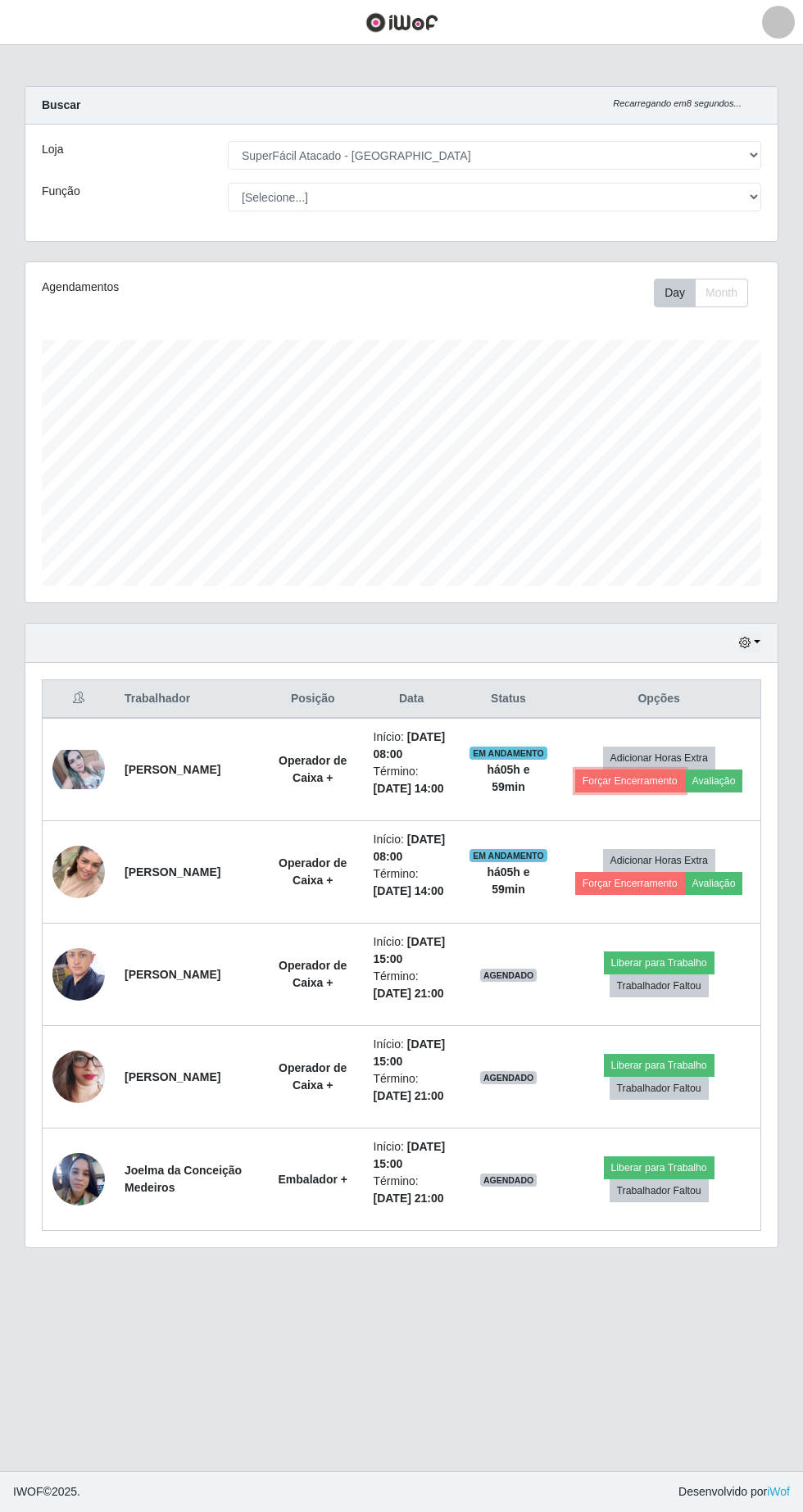
click at [621, 780] on button "Forçar Encerramento" at bounding box center [630, 780] width 110 height 23
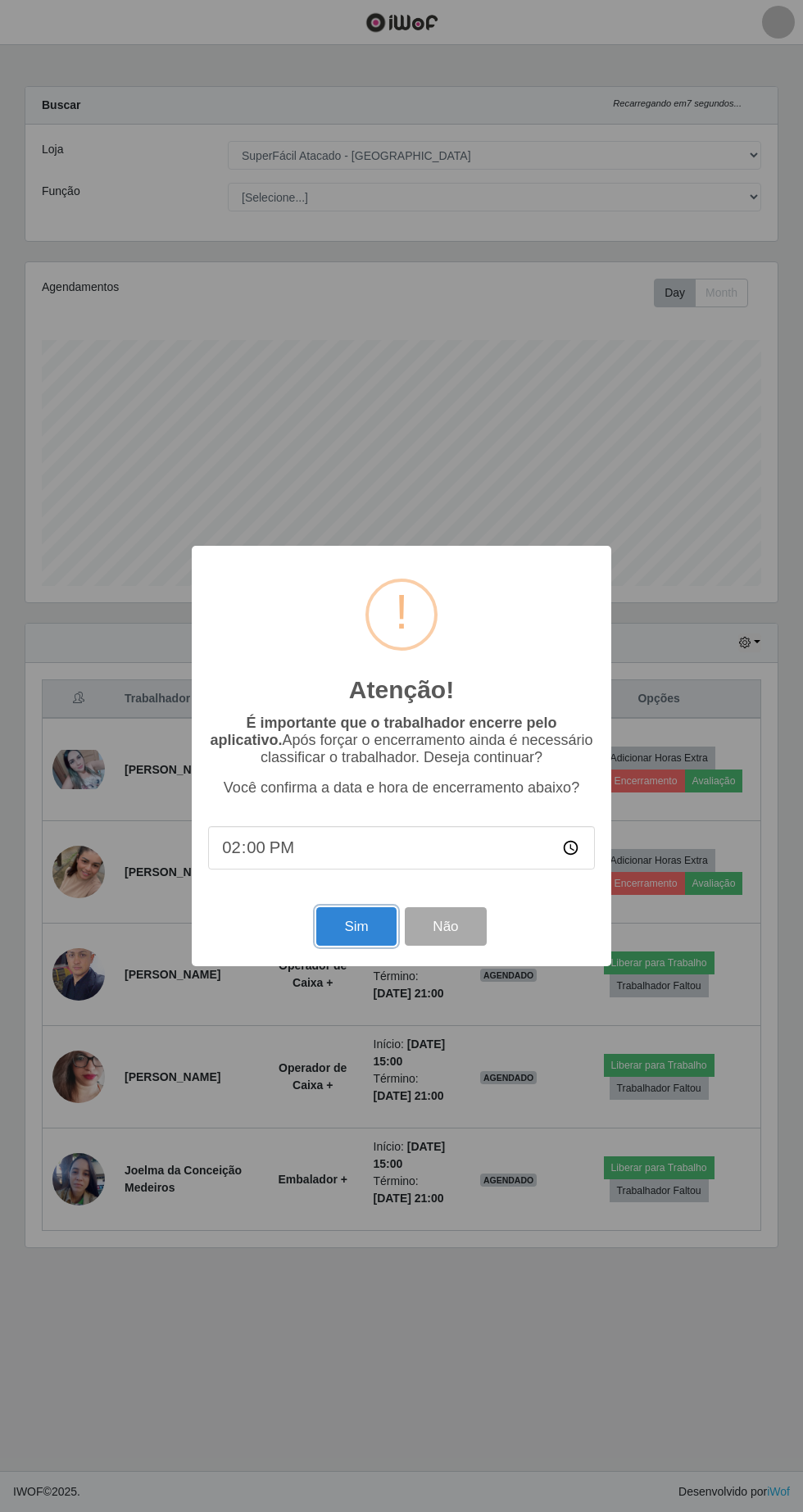
click at [356, 927] on button "Sim" at bounding box center [356, 927] width 80 height 39
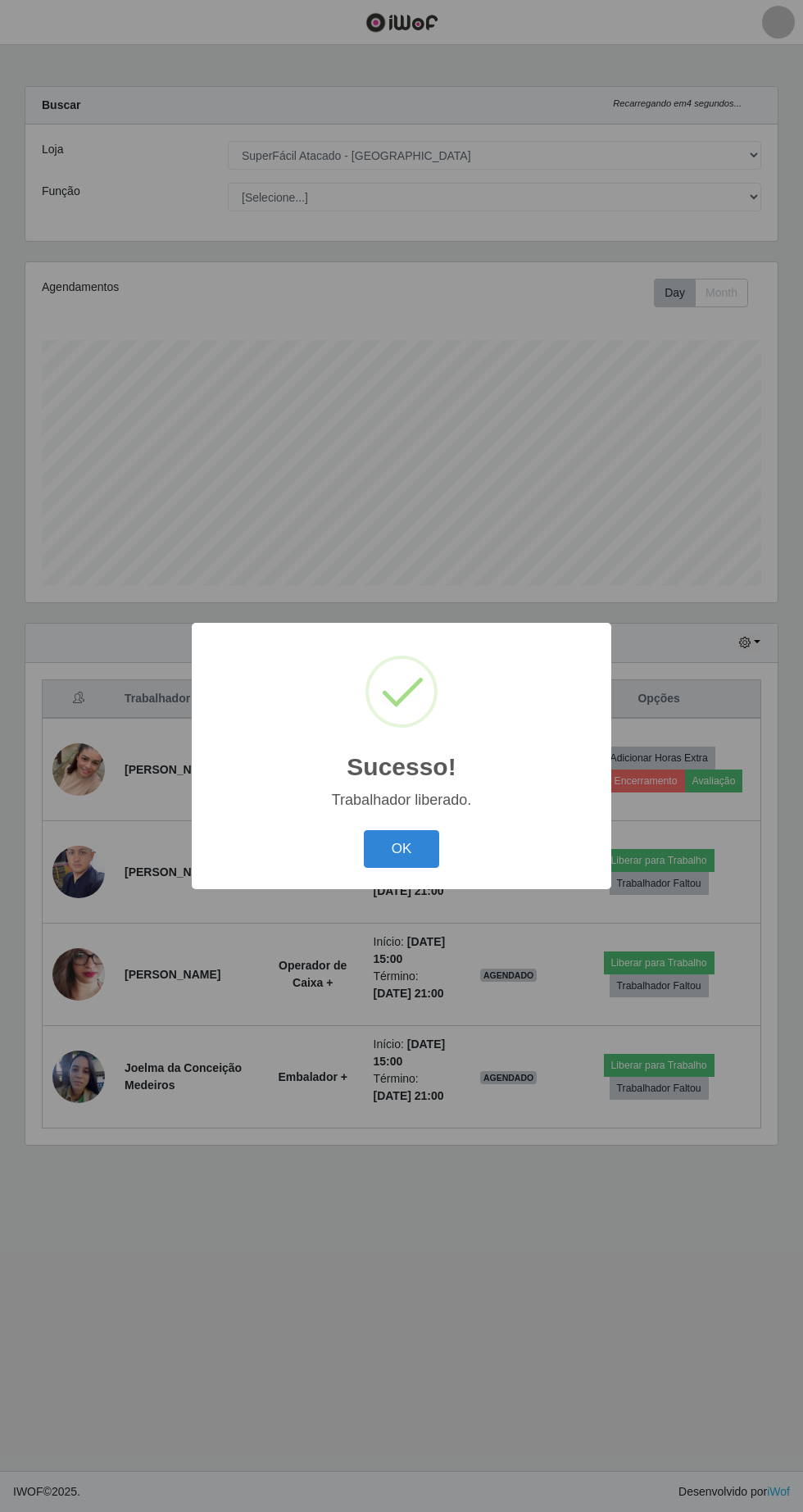
click at [374, 858] on button "OK" at bounding box center [402, 849] width 76 height 39
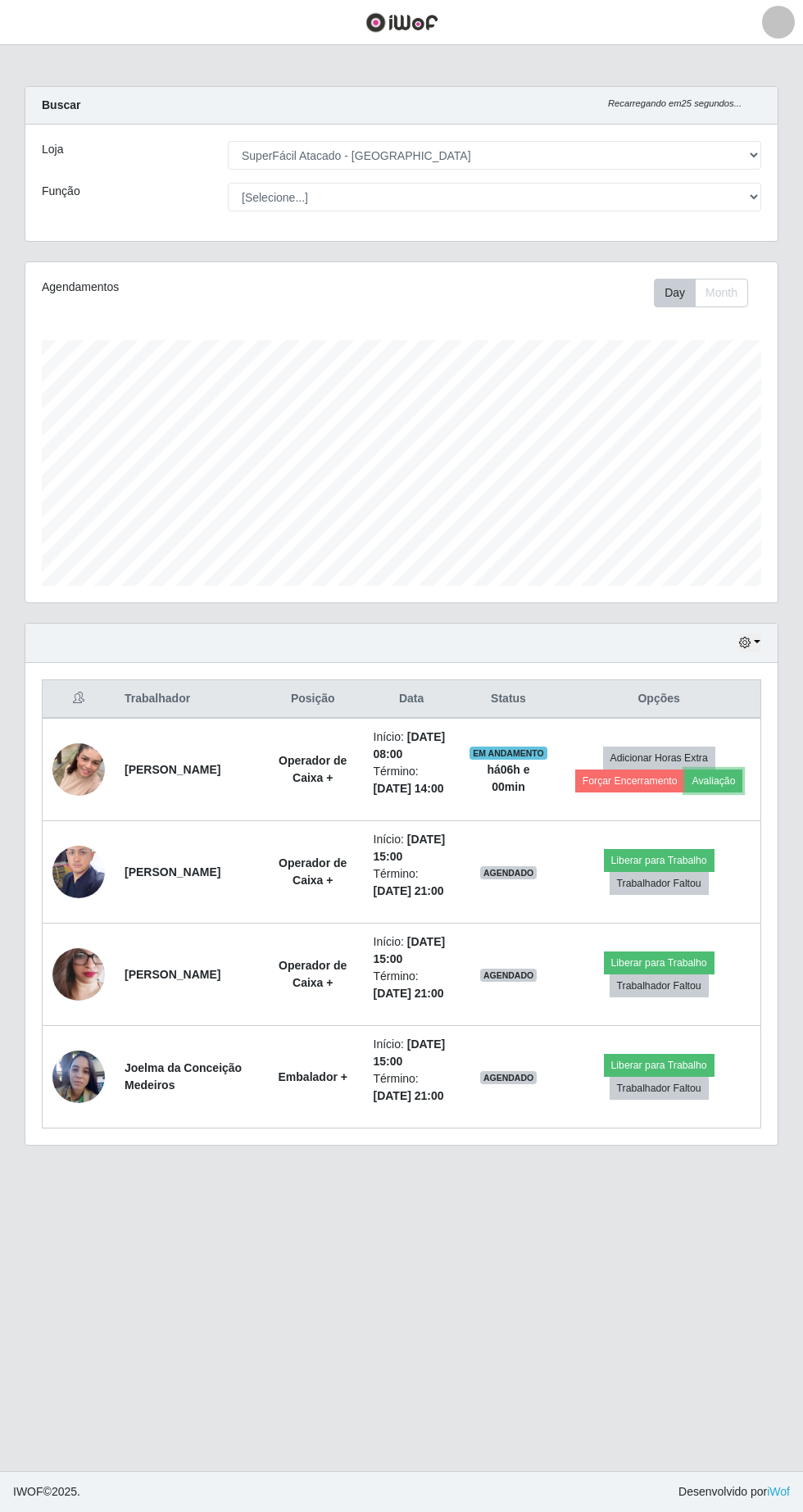
click at [728, 787] on button "Avaliação" at bounding box center [714, 780] width 58 height 23
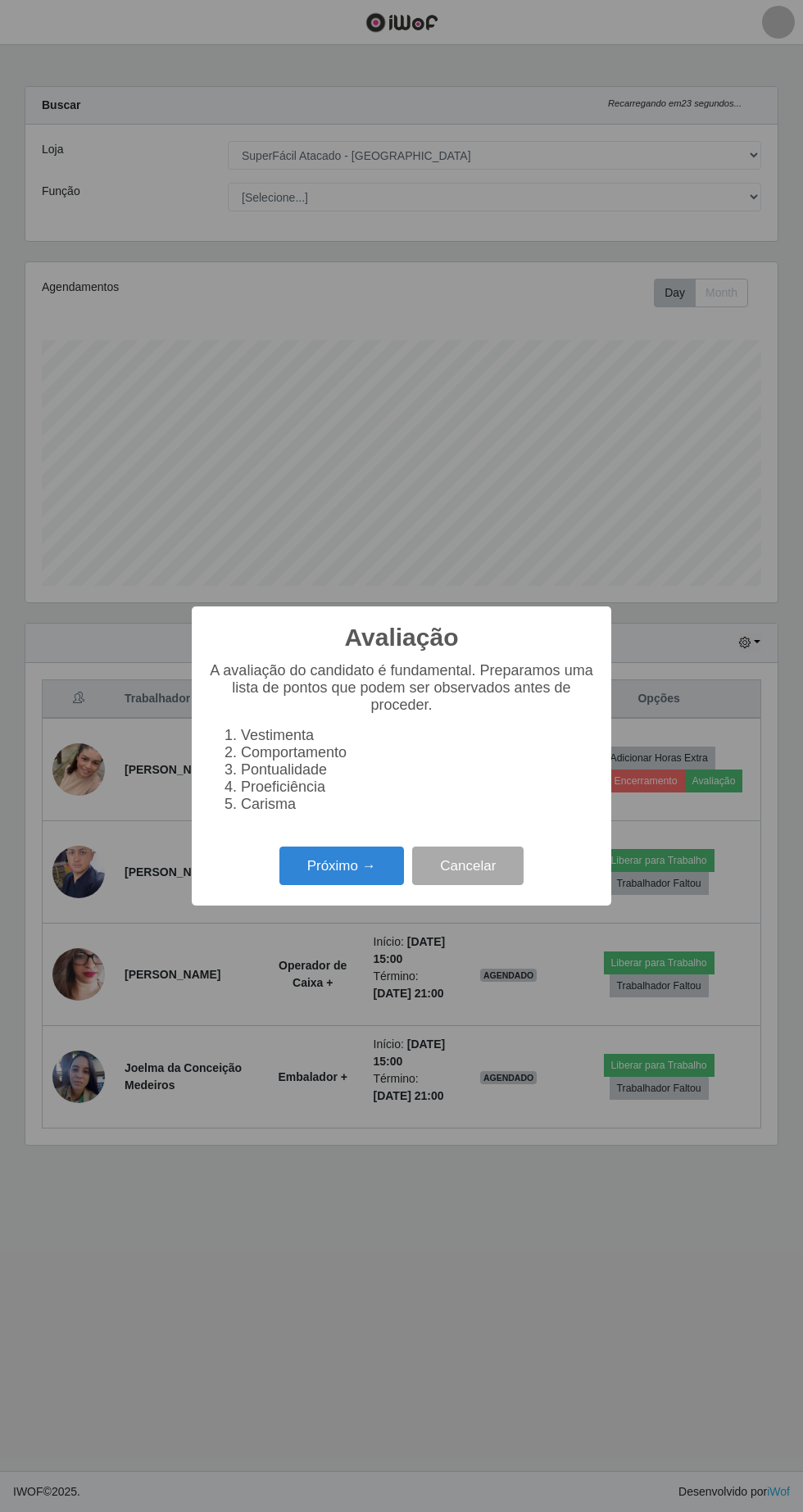
click at [358, 865] on button "Próximo →" at bounding box center [342, 866] width 124 height 39
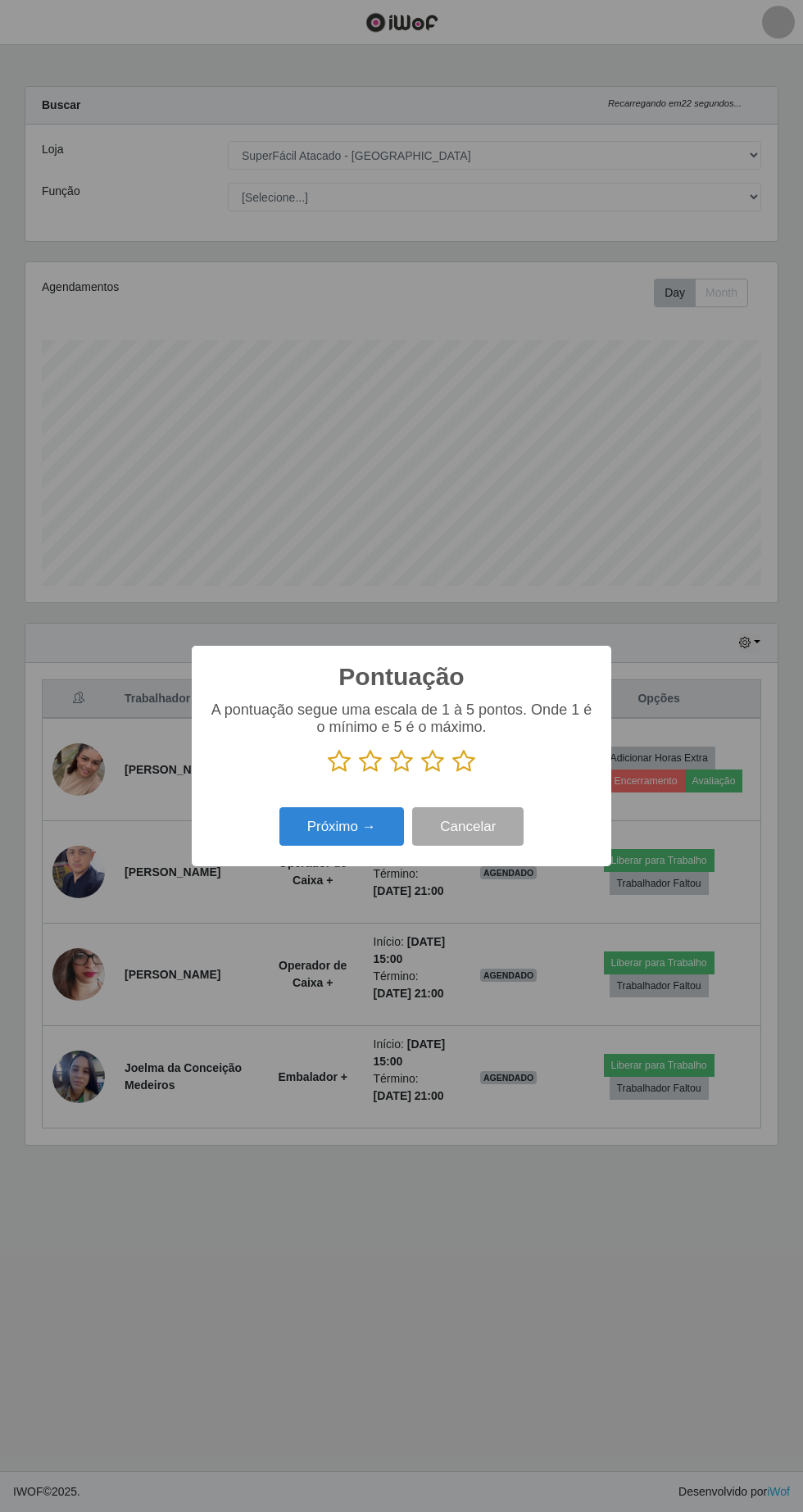
click at [454, 764] on icon at bounding box center [464, 761] width 23 height 24
click at [453, 774] on input "radio" at bounding box center [453, 774] width 0 height 0
click at [358, 837] on button "Próximo →" at bounding box center [342, 827] width 124 height 39
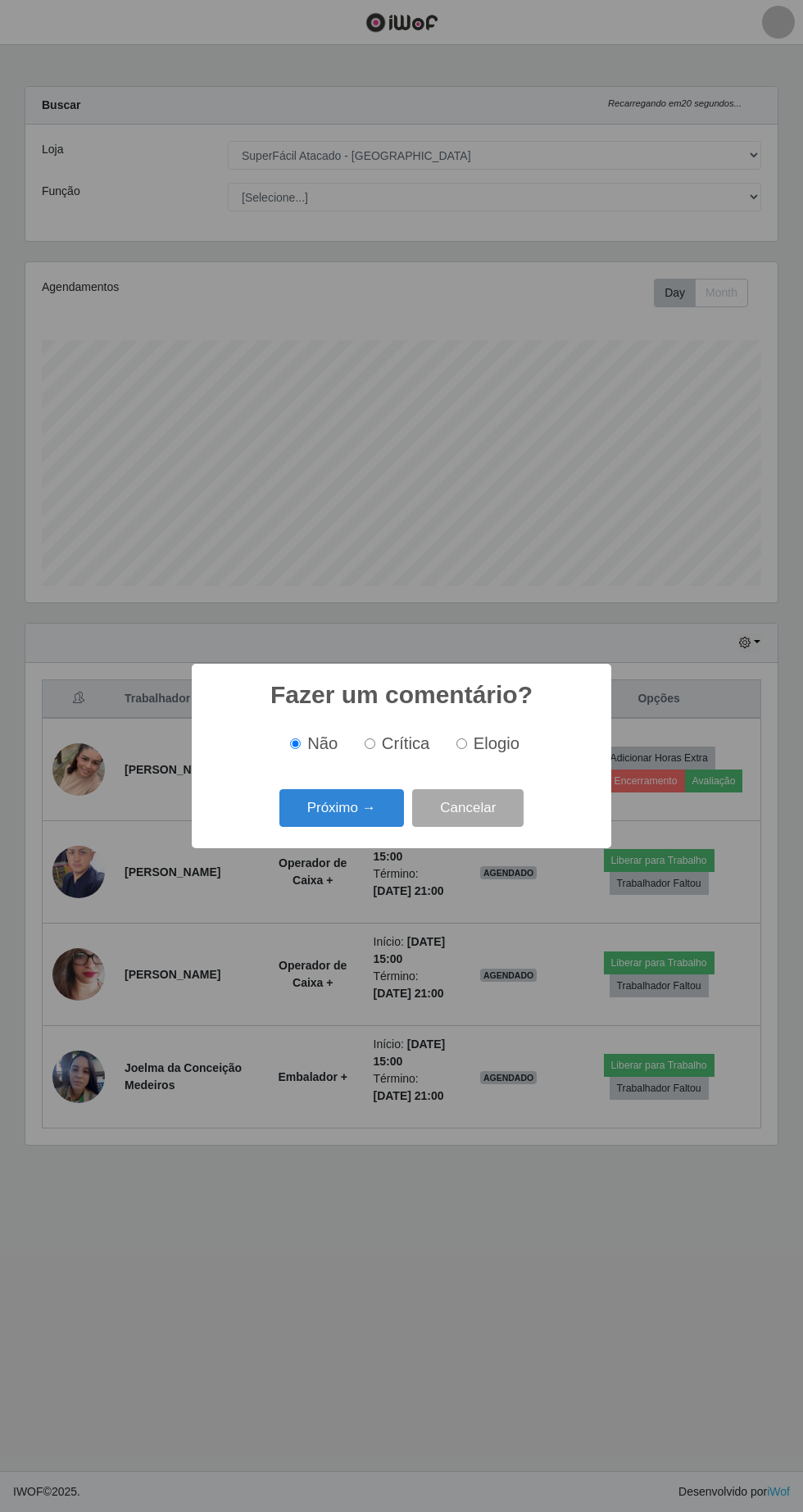
click at [380, 820] on button "Próximo →" at bounding box center [342, 808] width 124 height 39
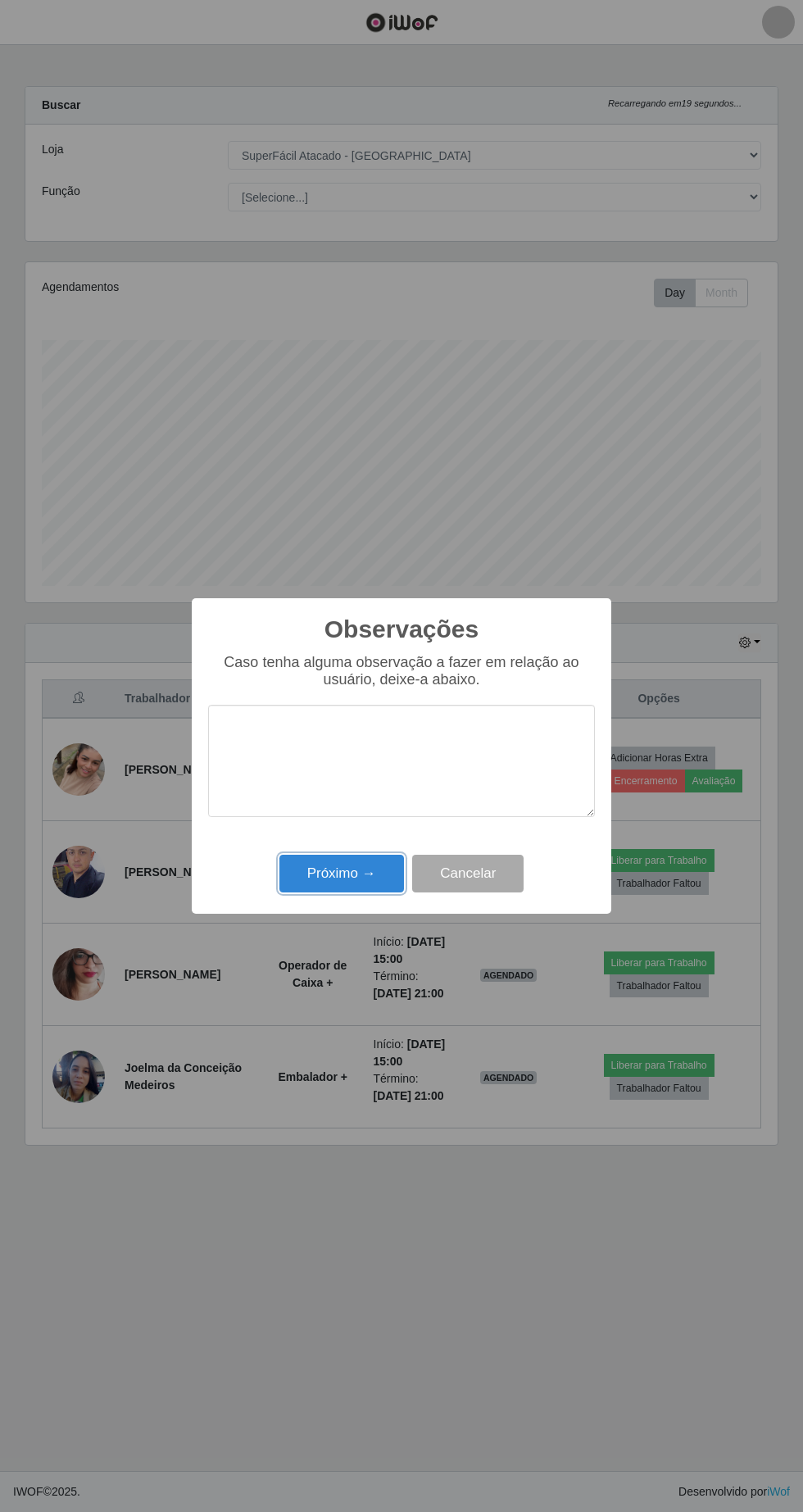
click at [358, 874] on button "Próximo →" at bounding box center [342, 874] width 124 height 39
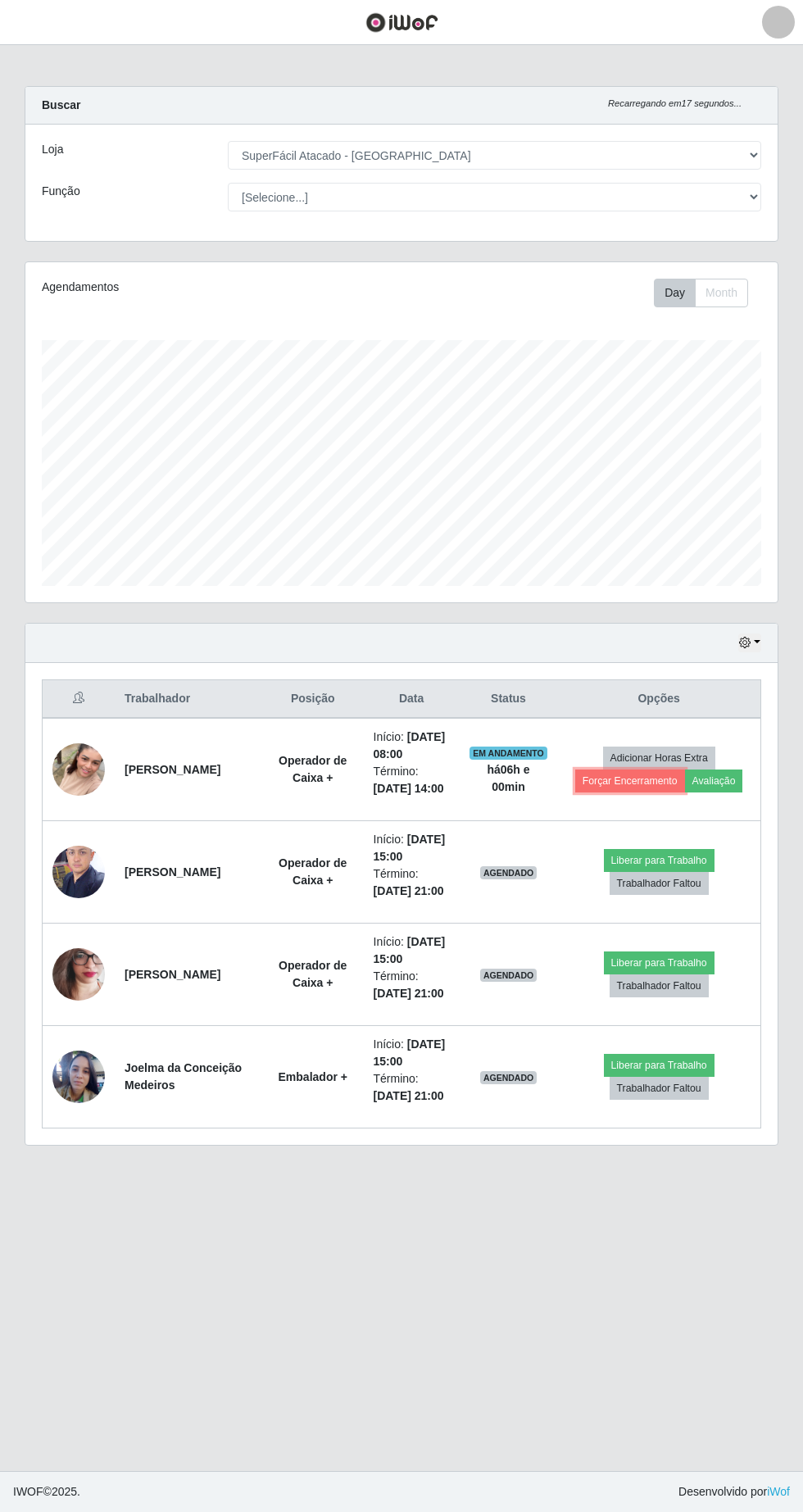
click at [618, 781] on button "Forçar Encerramento" at bounding box center [630, 780] width 110 height 23
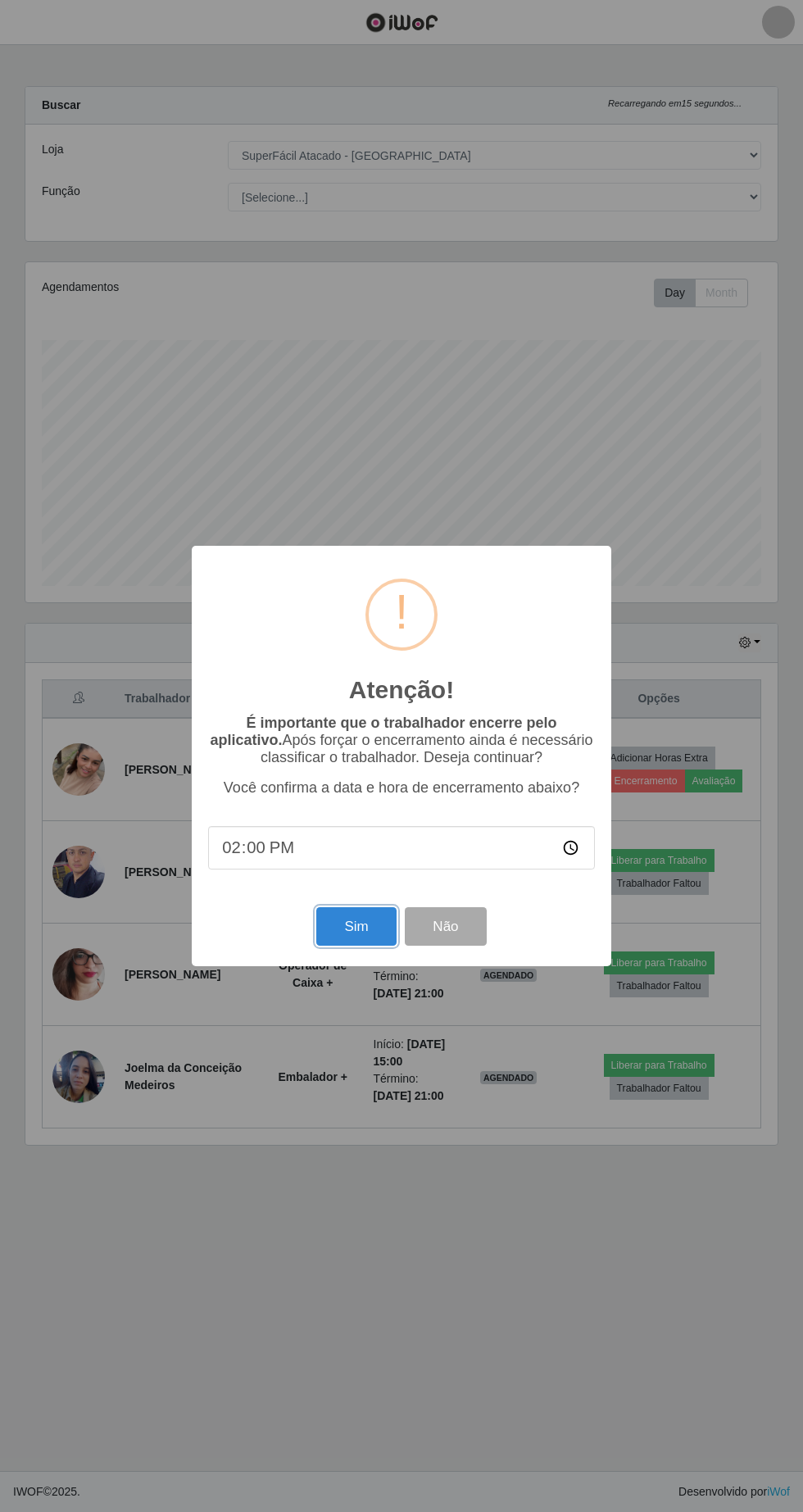
click at [370, 932] on button "Sim" at bounding box center [356, 927] width 80 height 39
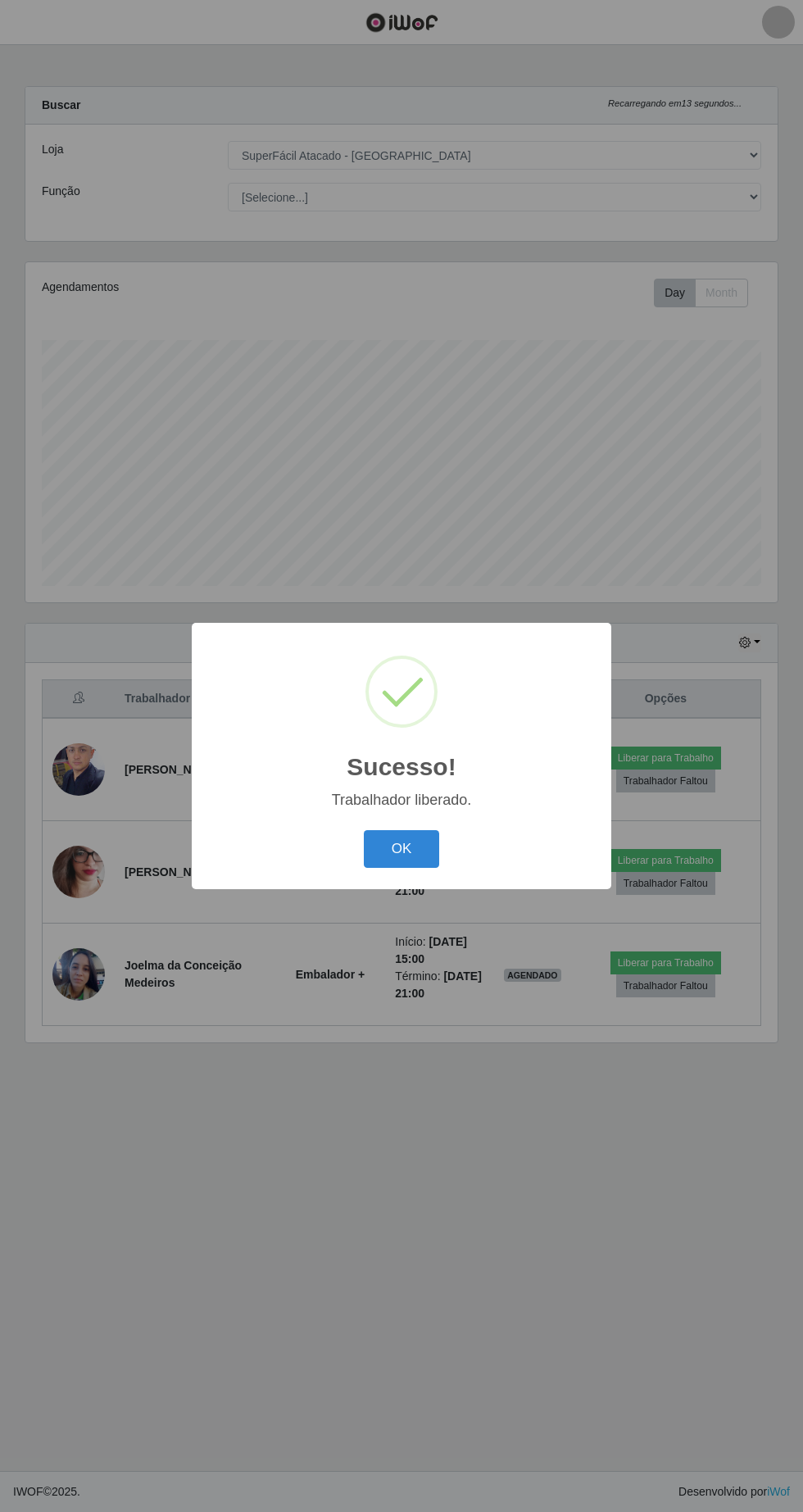
click at [402, 849] on button "OK" at bounding box center [402, 849] width 76 height 39
